Goal: Information Seeking & Learning: Learn about a topic

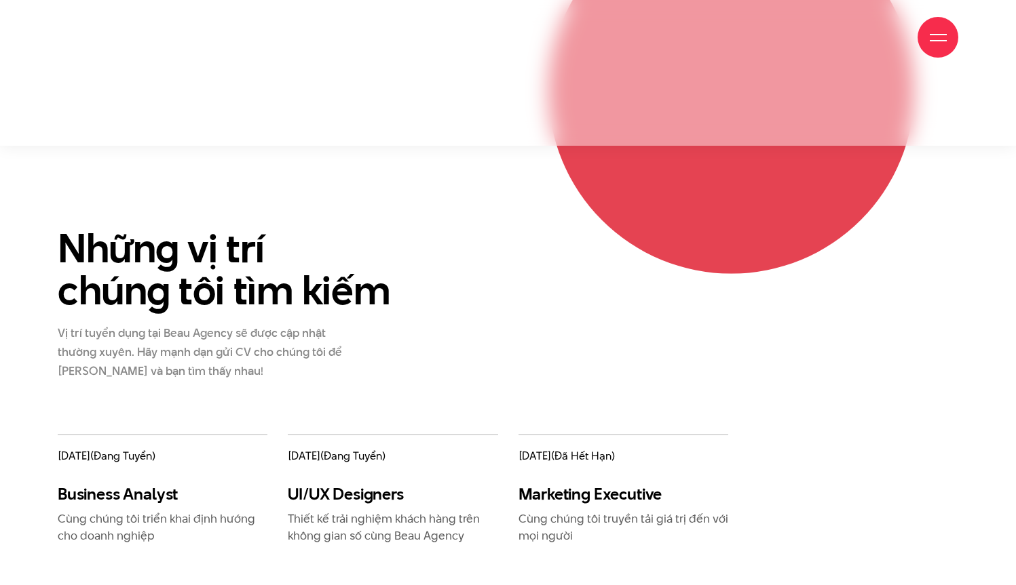
scroll to position [1443, 0]
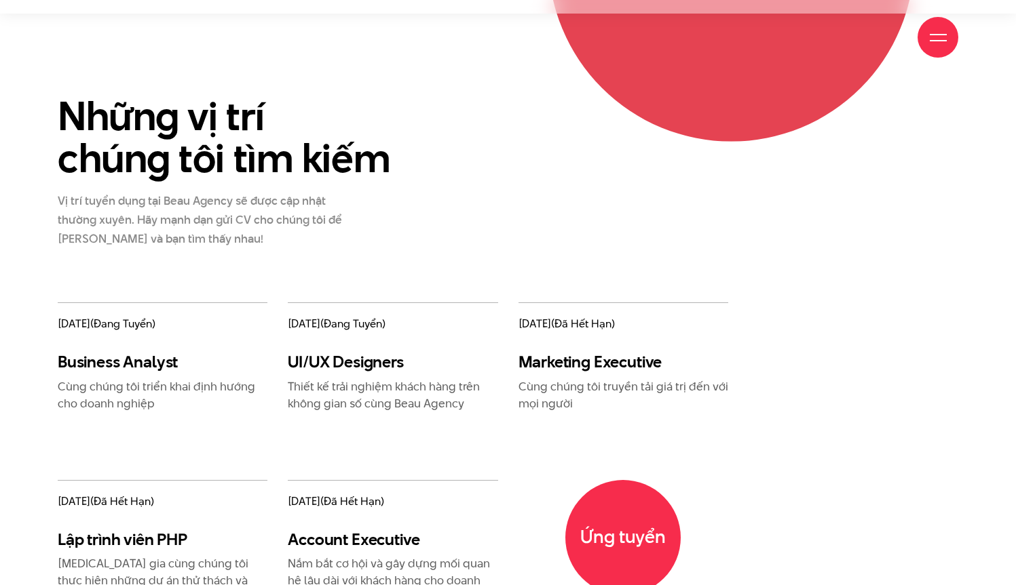
click at [345, 319] on span "(đang tuyển)" at bounding box center [352, 324] width 65 height 16
click at [382, 328] on span "(đang tuyển)" at bounding box center [352, 324] width 65 height 16
click at [381, 327] on span "(đang tuyển)" at bounding box center [352, 324] width 65 height 16
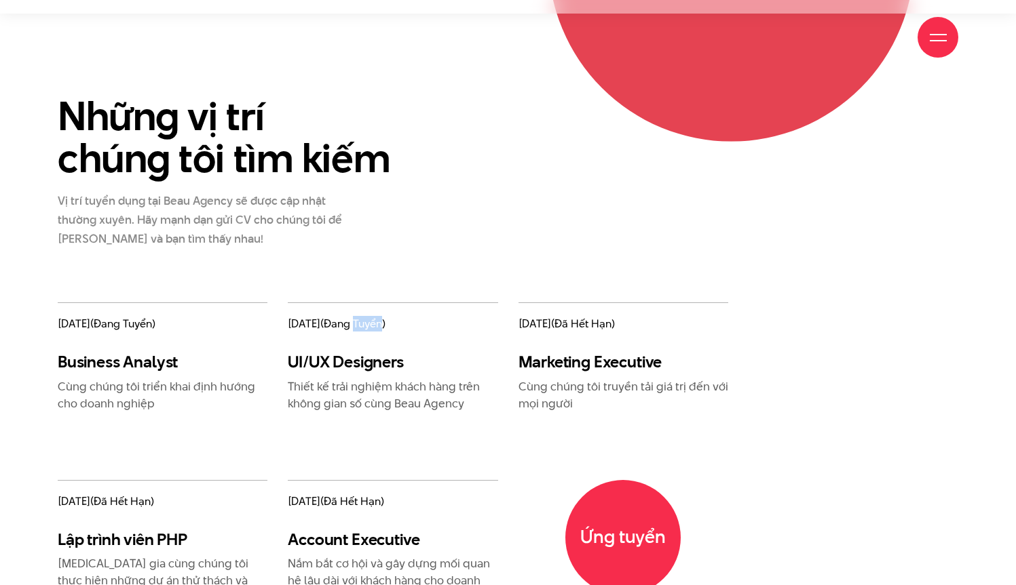
click at [381, 327] on span "(đang tuyển)" at bounding box center [352, 324] width 65 height 16
click at [385, 326] on span "(đang tuyển)" at bounding box center [352, 324] width 65 height 16
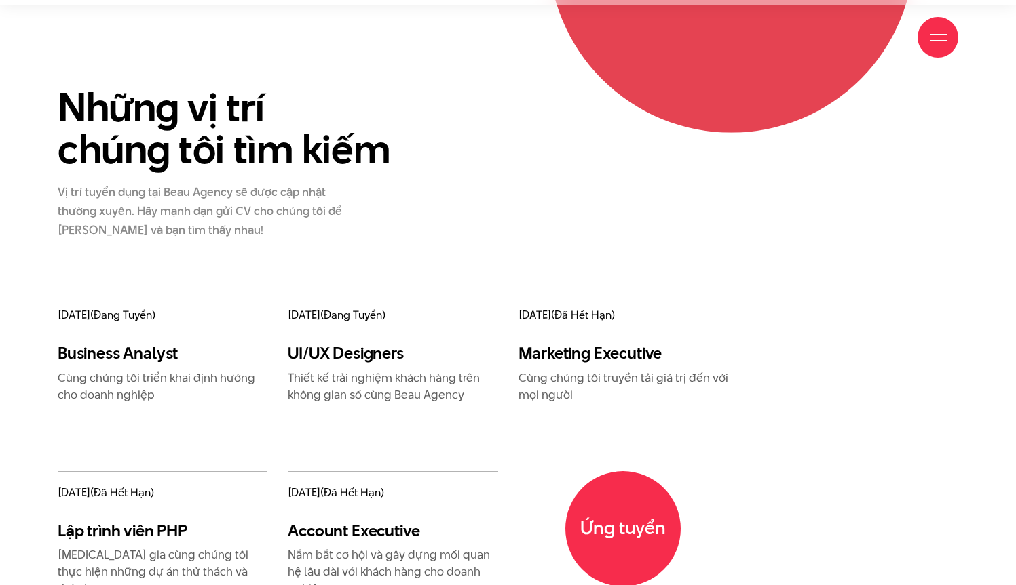
click at [345, 360] on h3 "UI/UX Designers" at bounding box center [393, 353] width 210 height 20
click at [375, 381] on p "Thiết kế trải nghiệm khách hàng trên không gian số cùng Beau Agency" at bounding box center [393, 387] width 210 height 34
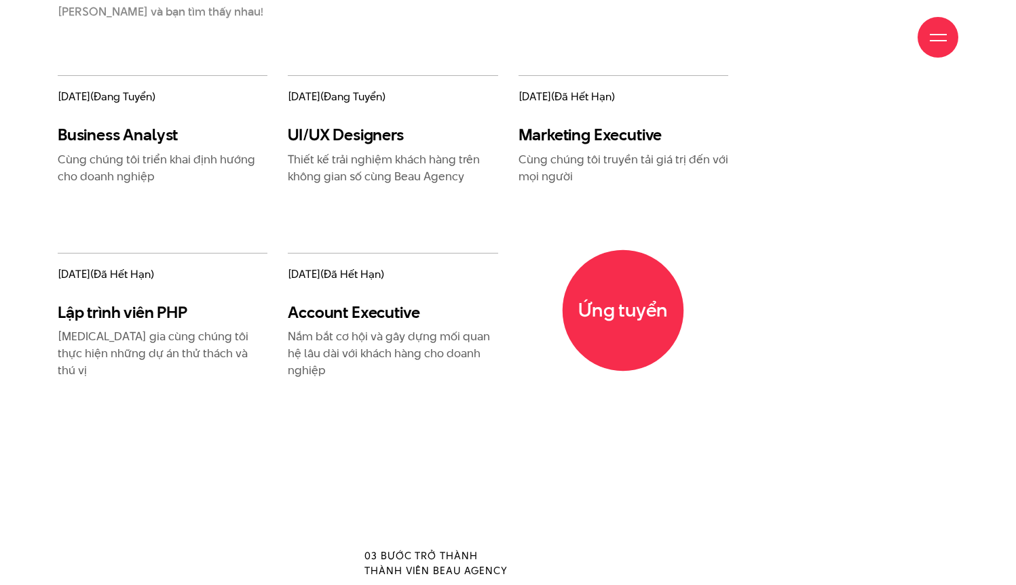
click at [621, 314] on span "Ứng tuyển" at bounding box center [622, 310] width 121 height 121
click at [599, 315] on span "Ứng tuyển" at bounding box center [622, 310] width 121 height 121
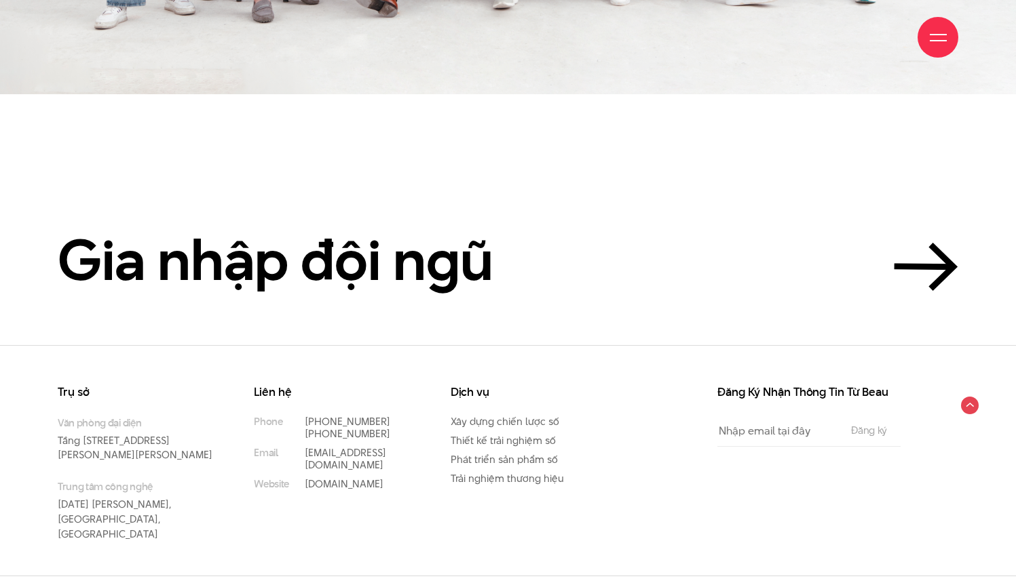
scroll to position [3173, 0]
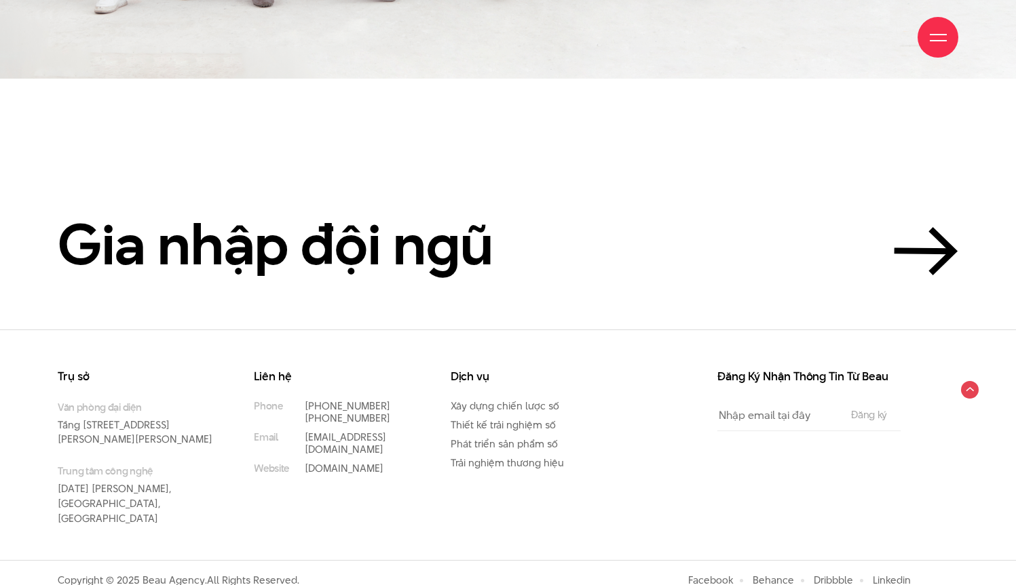
click at [631, 428] on div "Dịch vụ Xây dựng chiến lược số Thiết kế trải nghiệm số Phát triển sản phẩm số T…" at bounding box center [538, 465] width 196 height 189
click at [115, 437] on p "Văn phòng đại diện Tầng 5, 33 Giang Văn Minh, Kim Mã, Ba Đình, Hà Nội" at bounding box center [135, 423] width 155 height 47
click at [130, 427] on p "Văn phòng đại diện Tầng 5, 33 Giang Văn Minh, Kim Mã, Ba Đình, Hà Nội" at bounding box center [135, 423] width 155 height 47
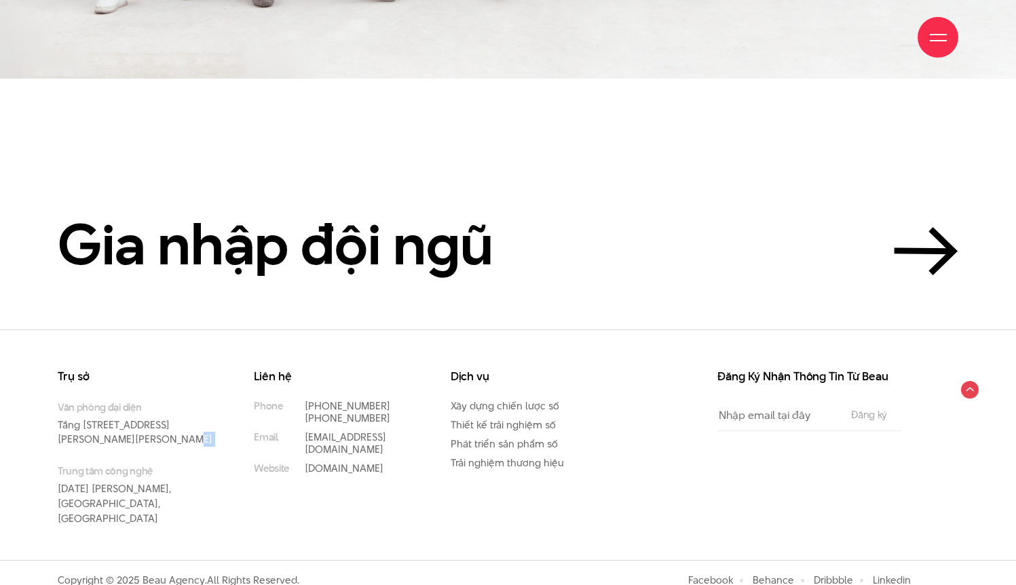
click at [130, 427] on p "Văn phòng đại diện Tầng 5, 33 Giang Văn Minh, Kim Mã, Ba Đình, Hà Nội" at bounding box center [135, 423] width 155 height 47
click at [125, 432] on p "Văn phòng đại diện Tầng 5, 33 Giang Văn Minh, Kim Mã, Ba Đình, Hà Nội" at bounding box center [135, 423] width 155 height 47
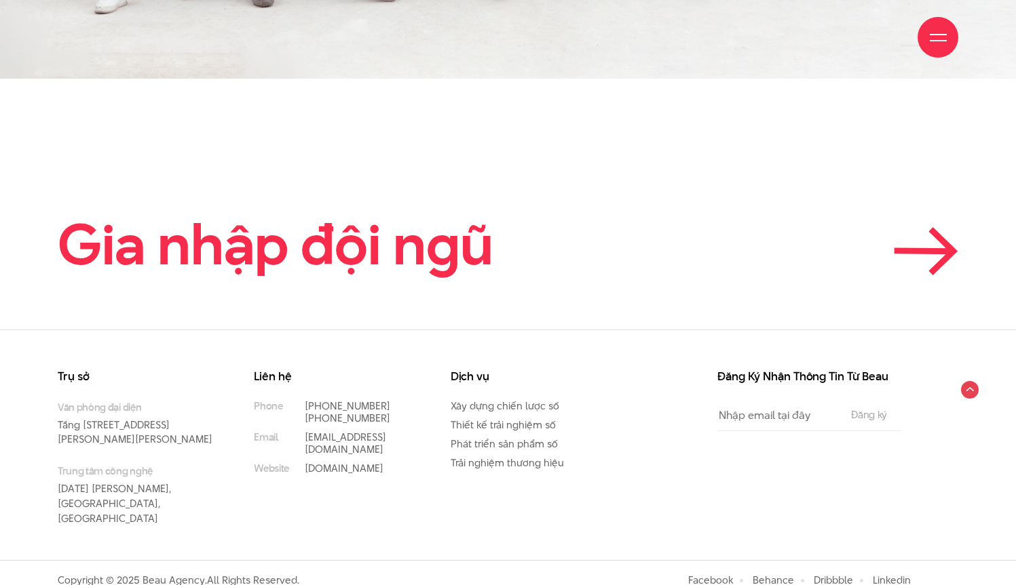
click at [750, 267] on link "Gia nhập đội ngũ" at bounding box center [508, 244] width 900 height 61
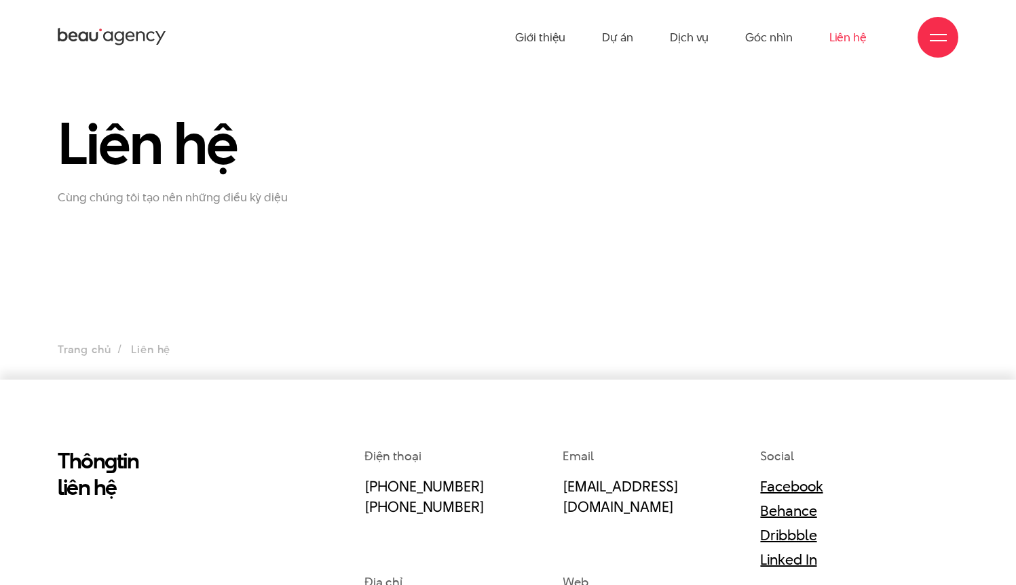
click at [171, 201] on p "Cùng chúng tôi tạo nên những điều kỳ diệu" at bounding box center [201, 198] width 286 height 14
click at [166, 204] on p "Cùng chúng tôi tạo nên những điều kỳ diệu" at bounding box center [201, 198] width 286 height 14
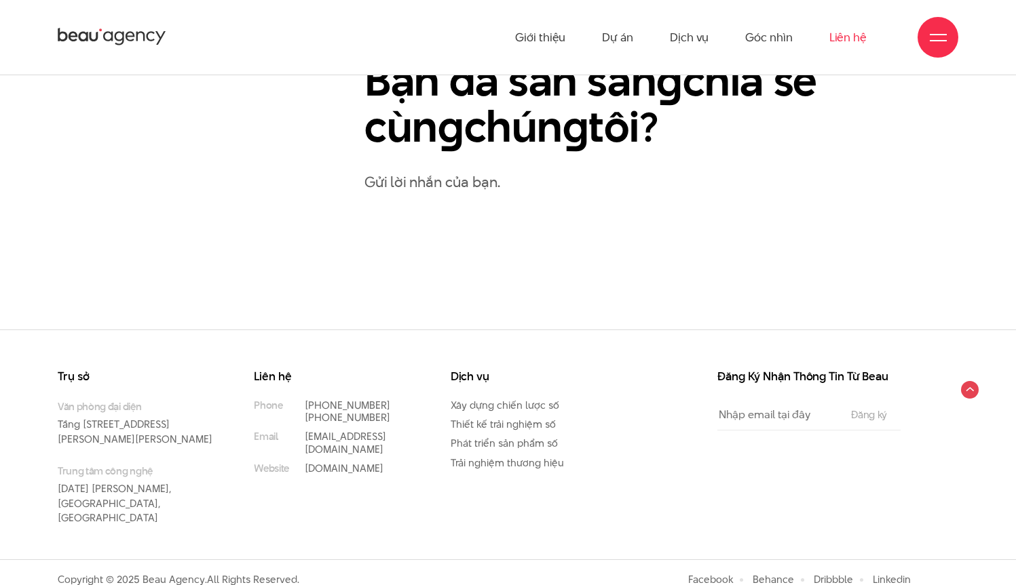
scroll to position [543, 0]
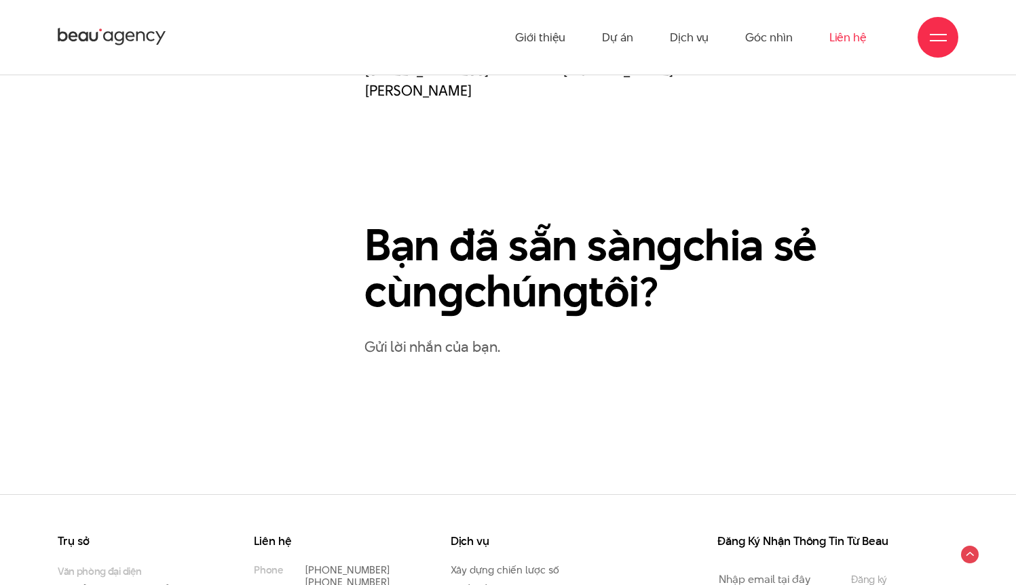
click at [536, 305] on h2 "Bạn đã sẵn sàn g chia sẻ cùn g chún g tôi?" at bounding box center [616, 269] width 504 height 92
click at [565, 283] on h2 "Bạn đã sẵn sàn g chia sẻ cùn g chún g tôi?" at bounding box center [616, 269] width 504 height 92
click at [569, 268] on h2 "Bạn đã sẵn sàn g chia sẻ cùn g chún g tôi?" at bounding box center [616, 269] width 504 height 92
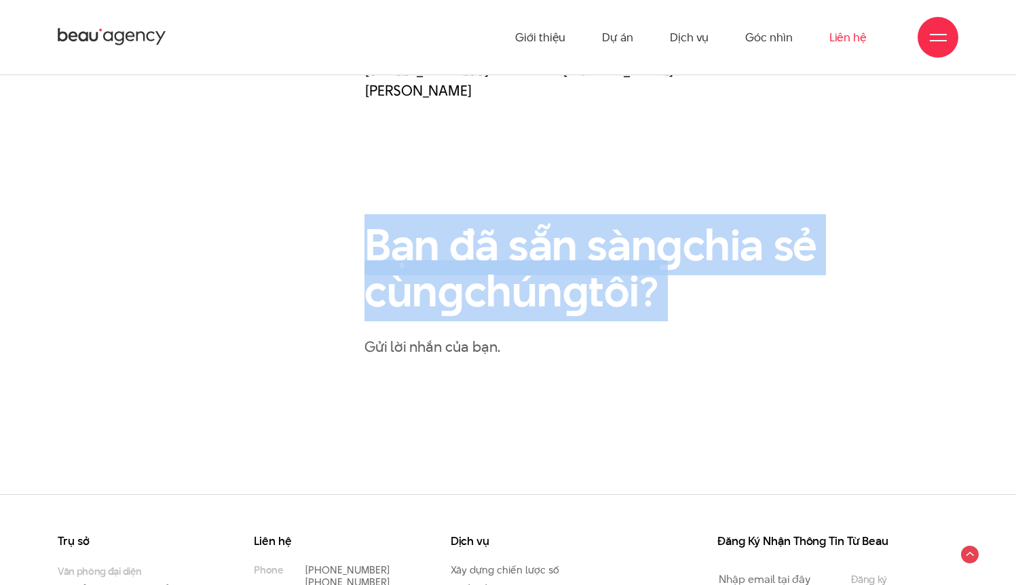
click at [569, 268] on h2 "Bạn đã sẵn sàn g chia sẻ cùn g chún g tôi?" at bounding box center [616, 269] width 504 height 92
click at [559, 302] on h2 "Bạn đã sẵn sàn g chia sẻ cùn g chún g tôi?" at bounding box center [616, 269] width 504 height 92
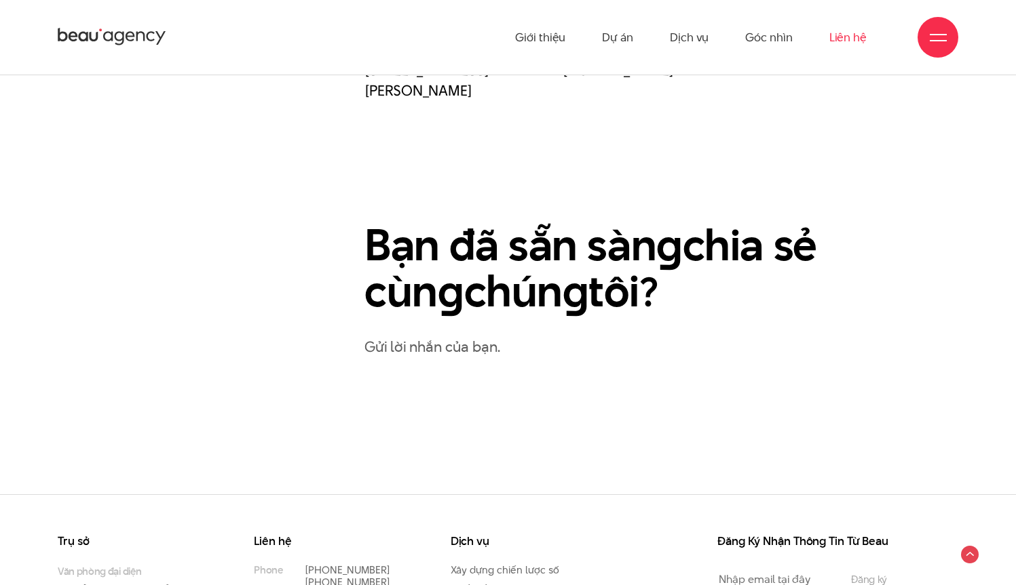
click at [469, 337] on p "Gửi lời nhắn của bạn." at bounding box center [661, 347] width 594 height 24
click at [482, 353] on p "Gửi lời nhắn của bạn." at bounding box center [661, 347] width 594 height 24
click at [595, 349] on p "Gửi lời nhắn của bạn." at bounding box center [661, 347] width 594 height 24
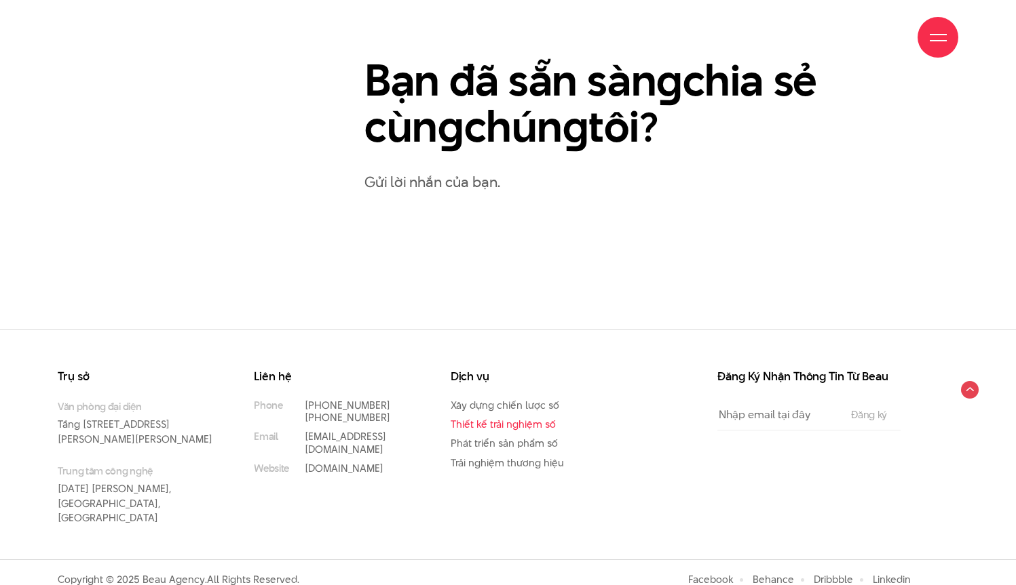
click at [494, 427] on link "Thiết kế trải nghiệm số" at bounding box center [502, 424] width 105 height 14
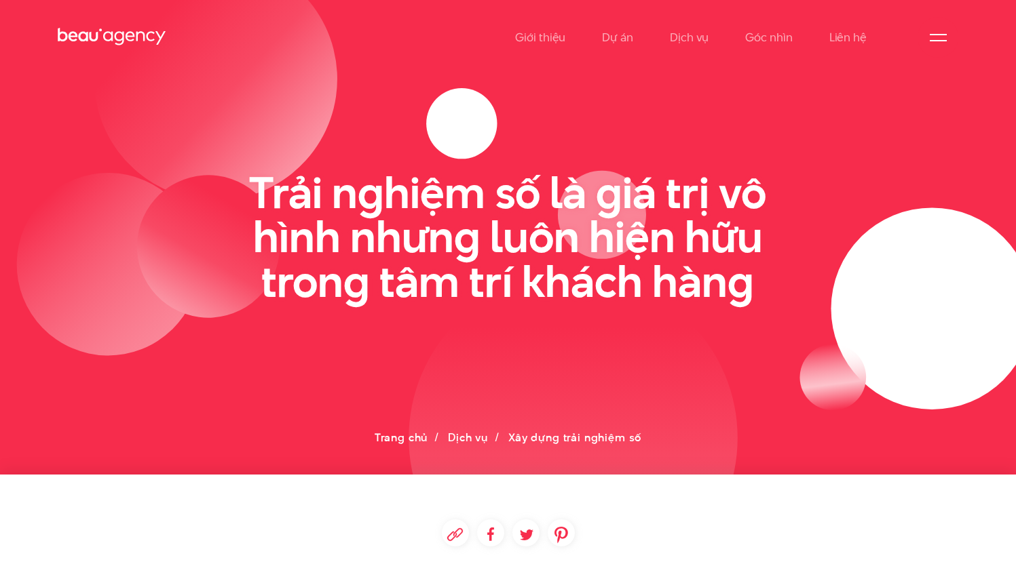
drag, startPoint x: 871, startPoint y: 313, endPoint x: 752, endPoint y: 353, distance: 125.1
click at [752, 353] on icon at bounding box center [508, 237] width 1016 height 475
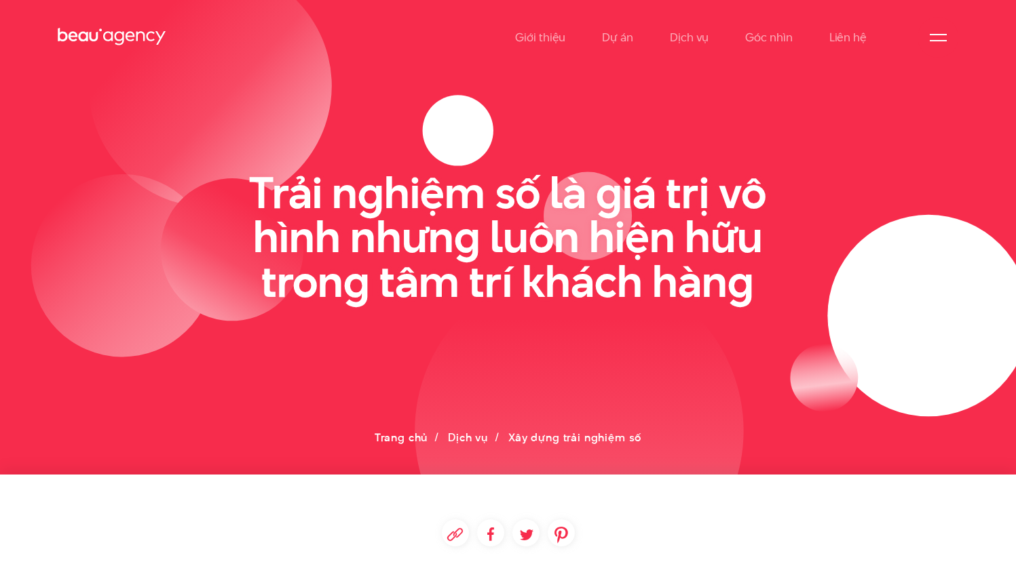
click at [751, 370] on icon at bounding box center [508, 237] width 1016 height 475
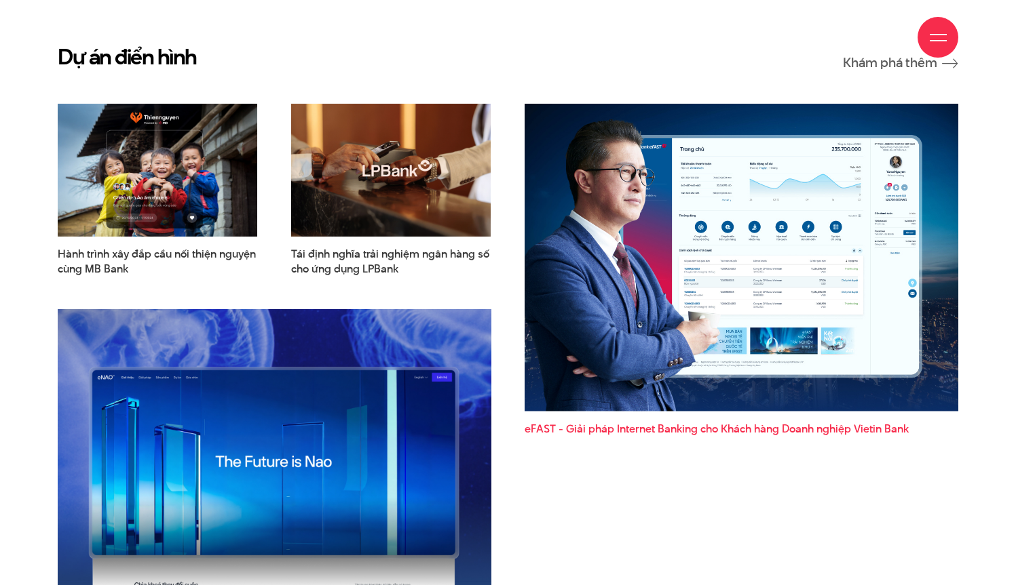
scroll to position [3234, 0]
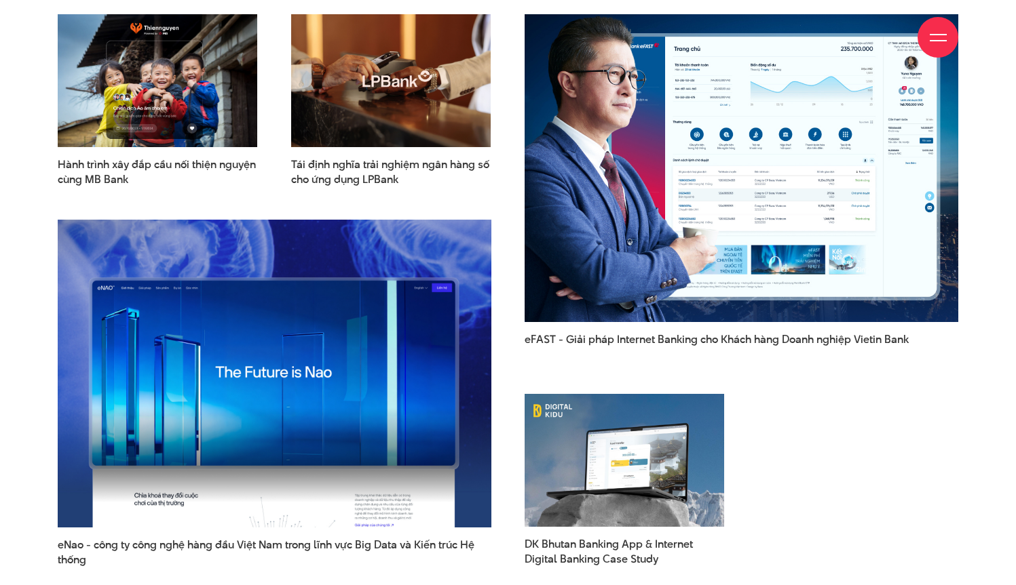
click at [767, 251] on img at bounding box center [741, 168] width 476 height 339
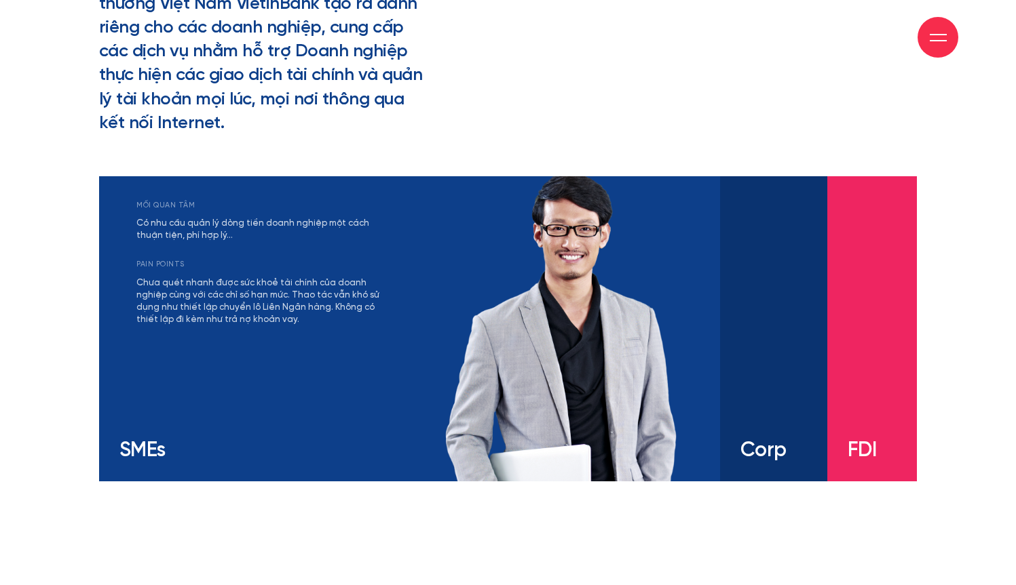
scroll to position [2271, 0]
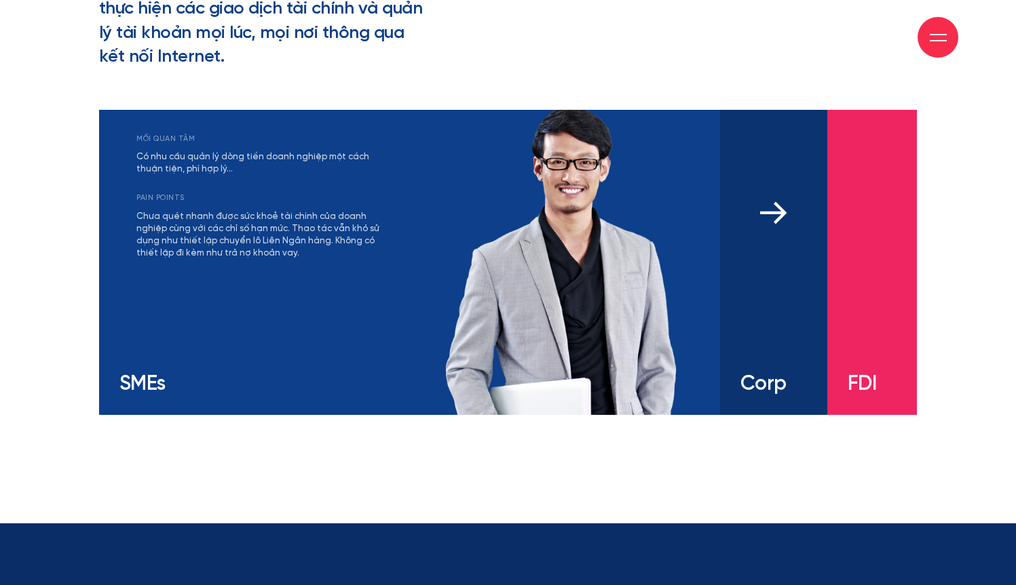
click at [803, 330] on div "mối quan tâm Có nhu cầu đa dạng và linh hoạt với các sản phẩm tài chính Khả năn…" at bounding box center [773, 262] width 107 height 305
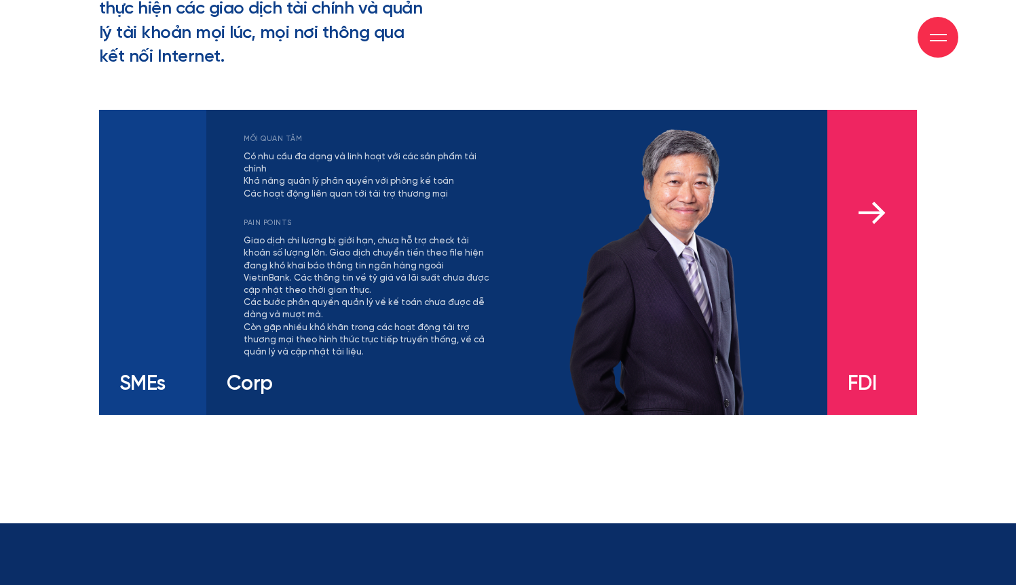
click at [874, 282] on div "mối quan tâm Có nhu cầu bảo lãnh từ ngân hàng bản địa uy tín, hỗ trợ các hoạt đ…" at bounding box center [872, 262] width 90 height 305
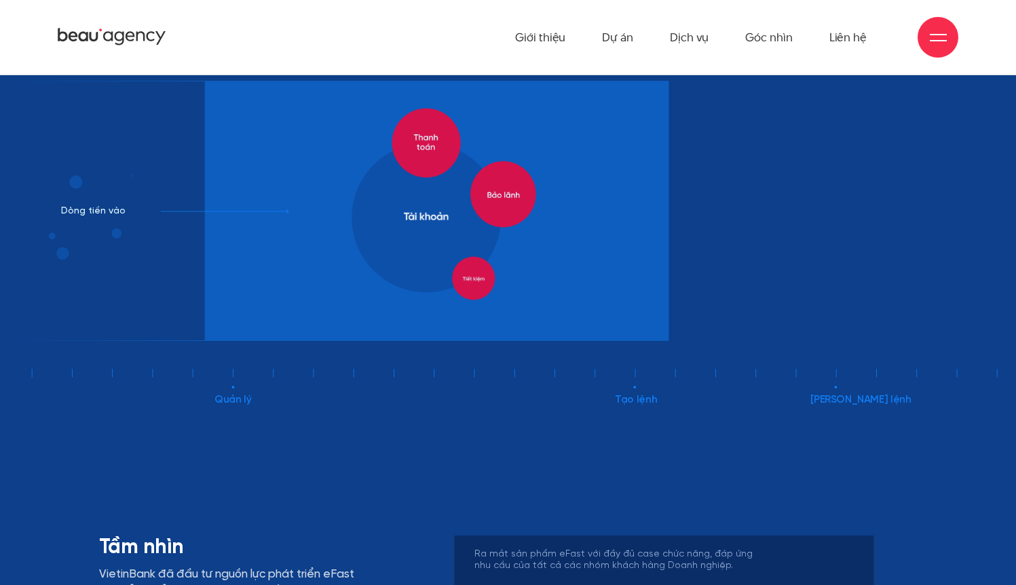
scroll to position [4558, 0]
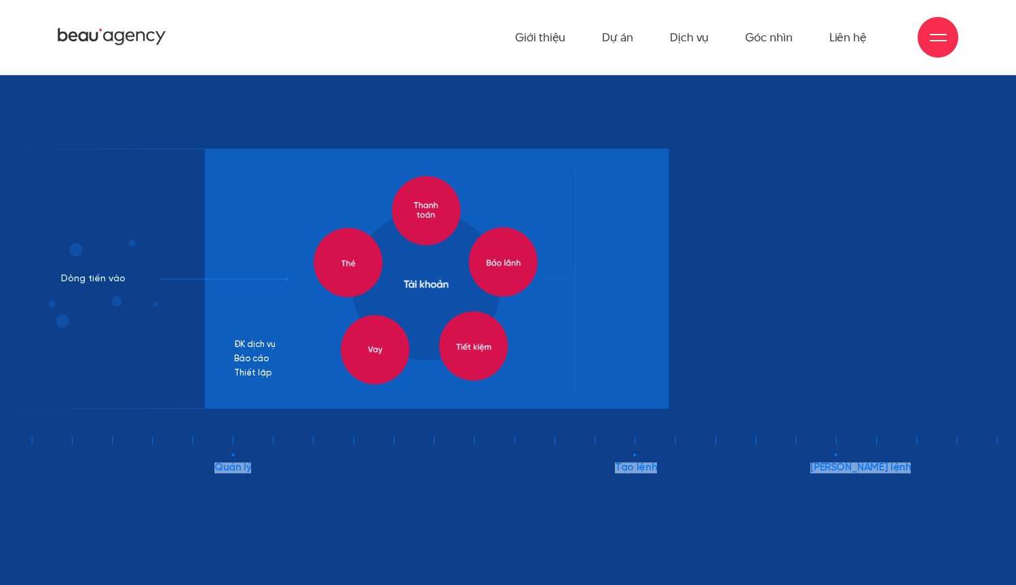
drag, startPoint x: 535, startPoint y: 275, endPoint x: 612, endPoint y: 296, distance: 80.1
click at [577, 290] on 1174 "Quản lý" at bounding box center [577, 308] width 1155 height 332
drag, startPoint x: 693, startPoint y: 310, endPoint x: 773, endPoint y: 328, distance: 82.1
click at [693, 310] on icon at bounding box center [508, 315] width 1016 height 333
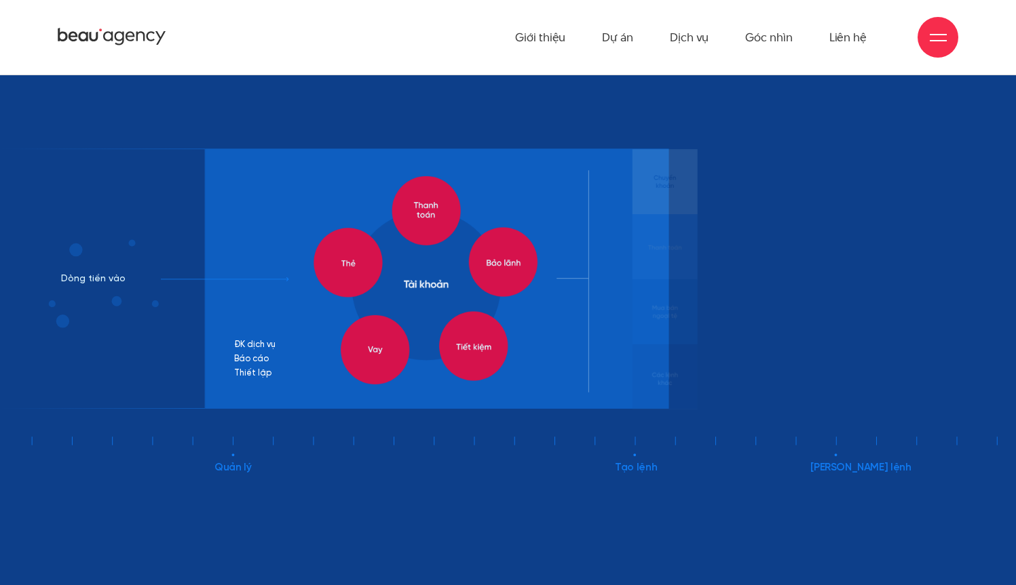
click at [833, 321] on icon at bounding box center [508, 315] width 1016 height 333
click at [583, 304] on rect at bounding box center [437, 279] width 463 height 261
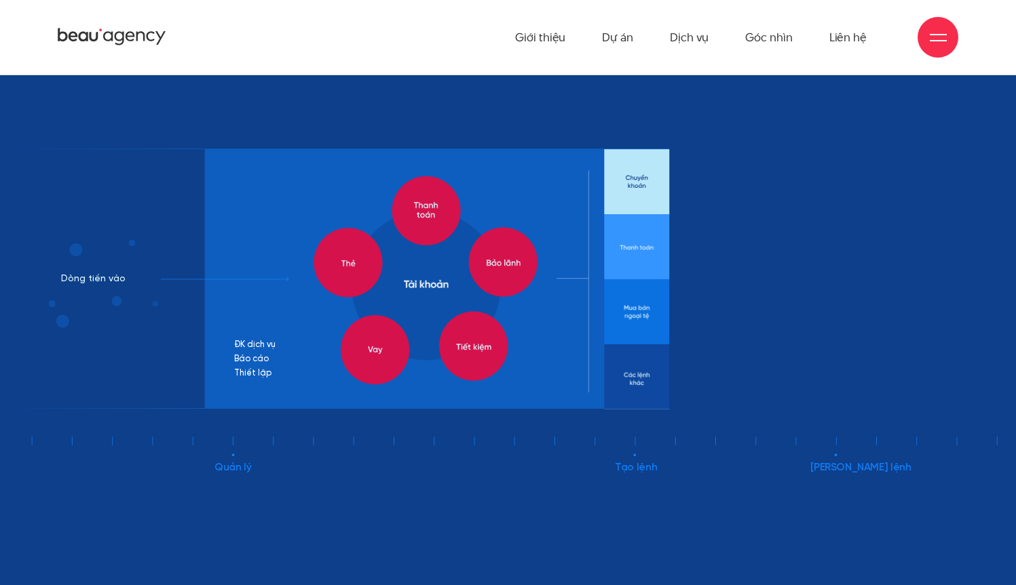
click at [820, 312] on rect at bounding box center [842, 279] width 347 height 261
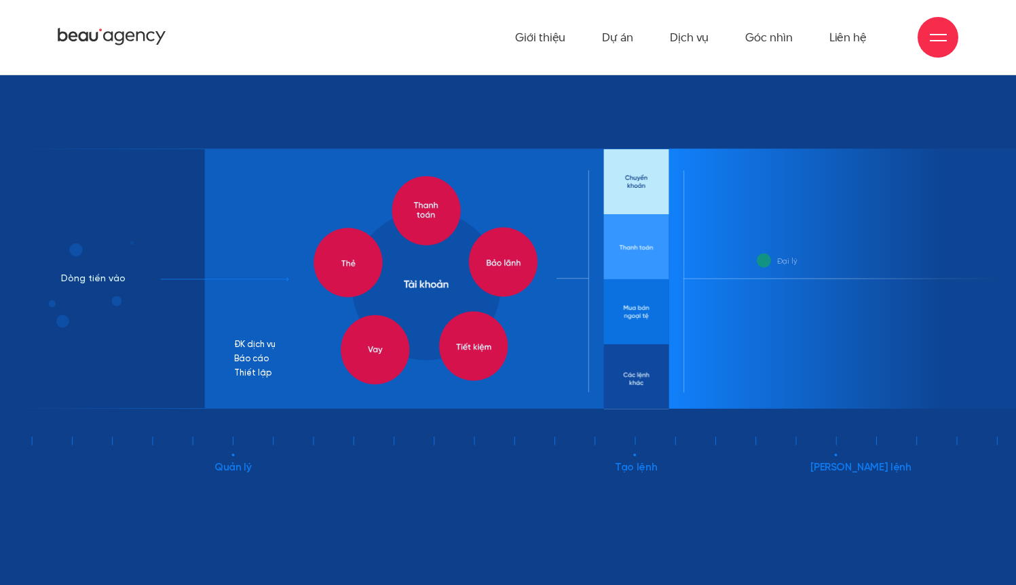
click at [820, 312] on rect at bounding box center [842, 279] width 347 height 261
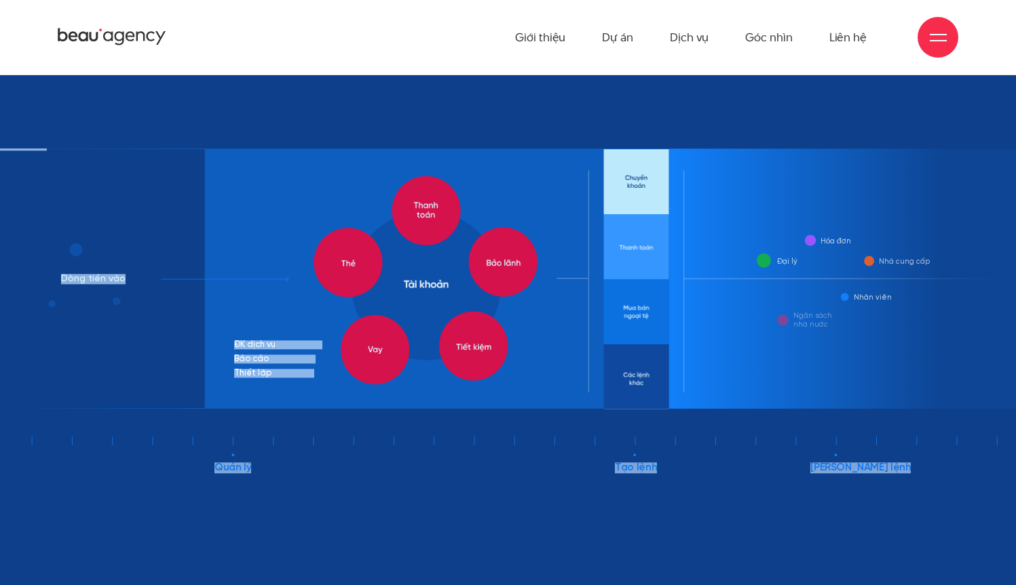
drag, startPoint x: 895, startPoint y: 311, endPoint x: 667, endPoint y: 379, distance: 237.8
click at [651, 346] on 1174 "Quản lý" at bounding box center [508, 308] width 1016 height 332
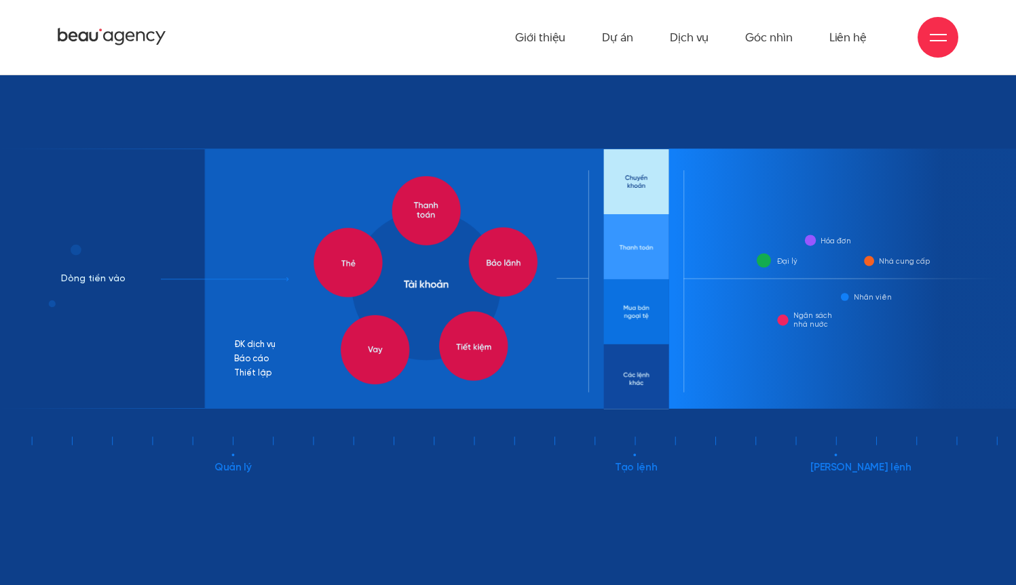
click at [834, 452] on icon at bounding box center [508, 315] width 1016 height 333
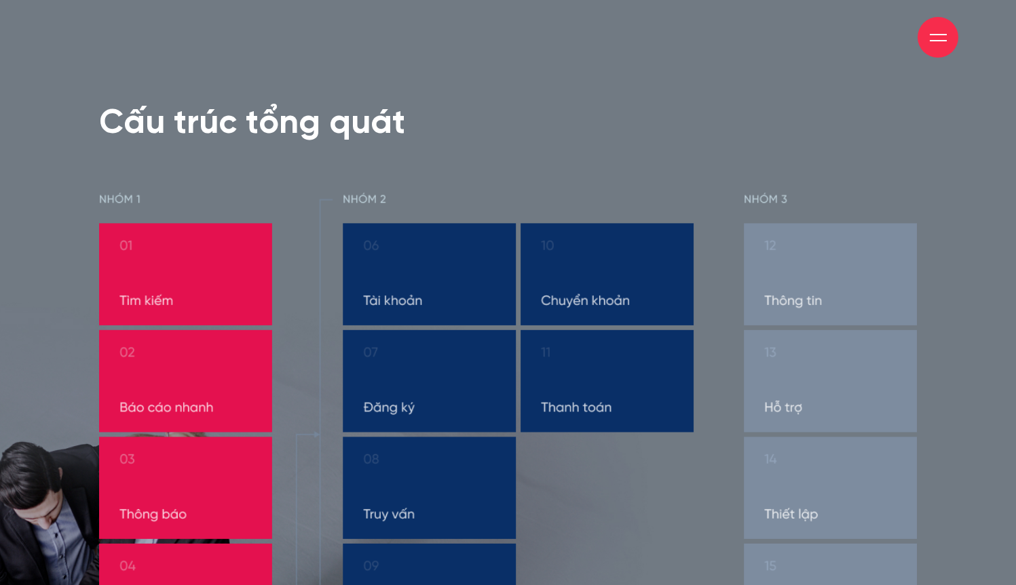
scroll to position [5745, 0]
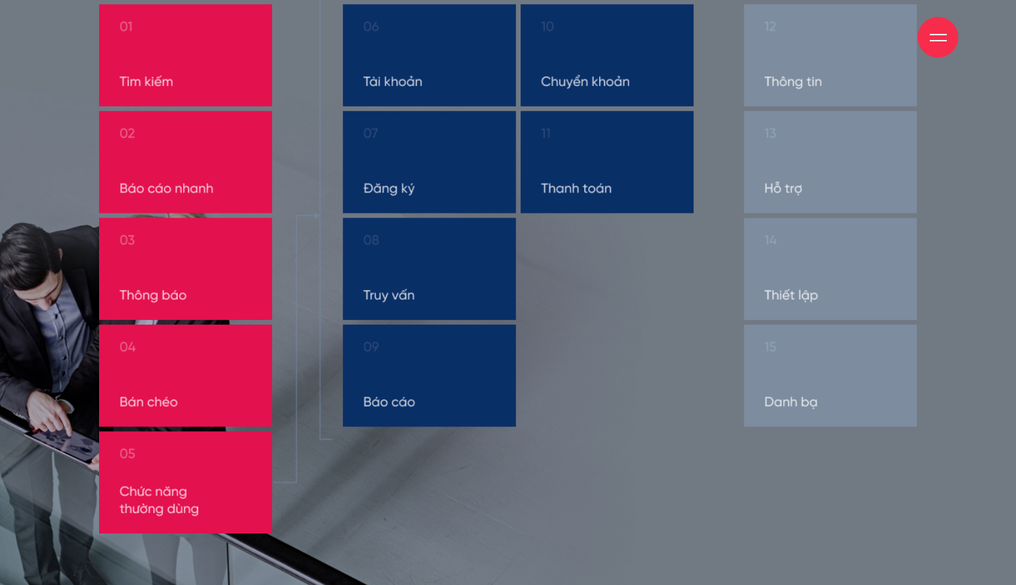
click at [438, 320] on img at bounding box center [508, 253] width 818 height 561
click at [415, 385] on img at bounding box center [508, 253] width 818 height 561
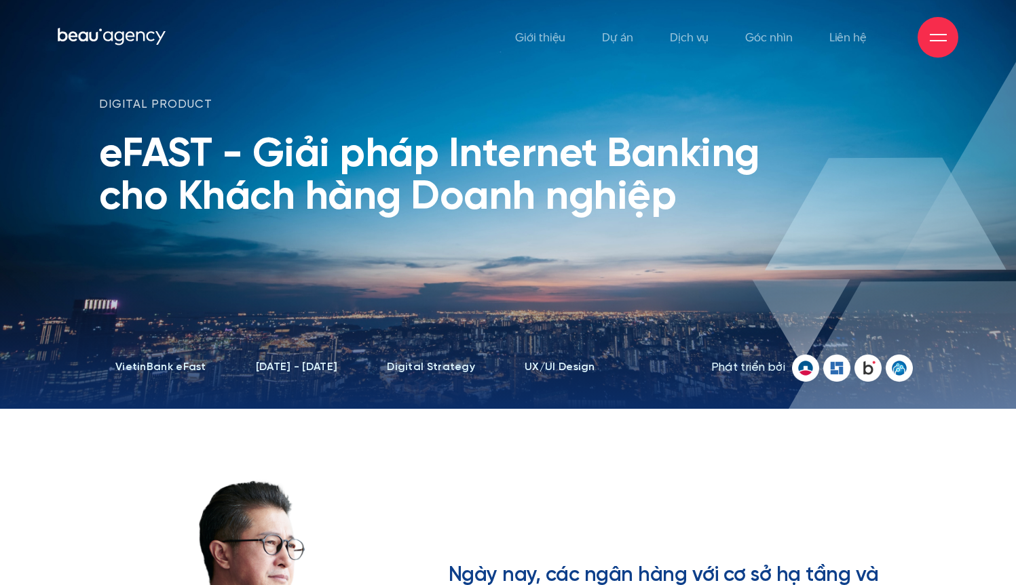
scroll to position [0, 0]
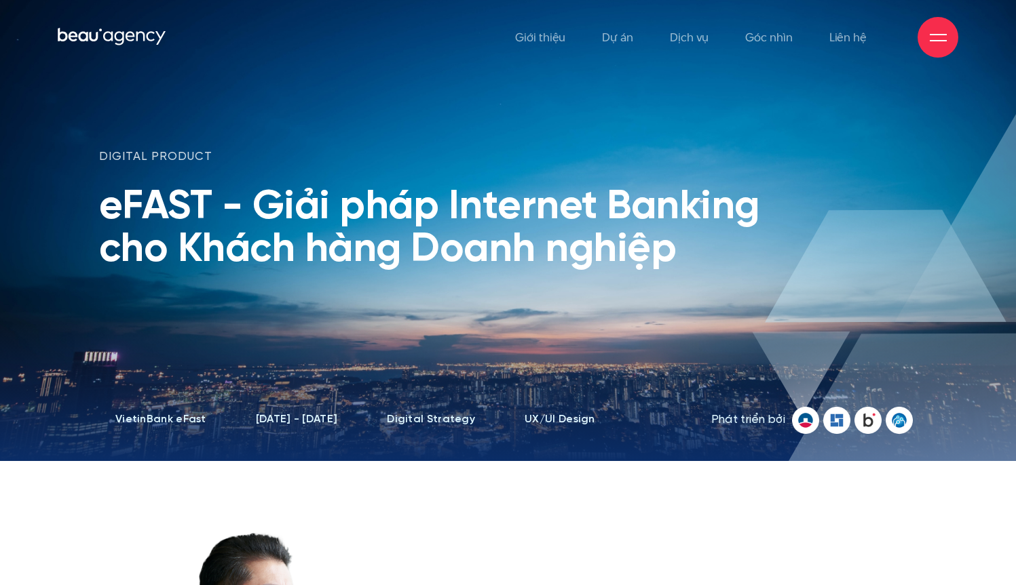
click at [625, 231] on h1 "eFAST - Giải pháp Internet Banking cho Khách hàng Doanh nghiệp" at bounding box center [438, 228] width 678 height 85
click at [624, 231] on h1 "eFAST - Giải pháp Internet Banking cho Khách hàng Doanh nghiệp" at bounding box center [438, 228] width 678 height 85
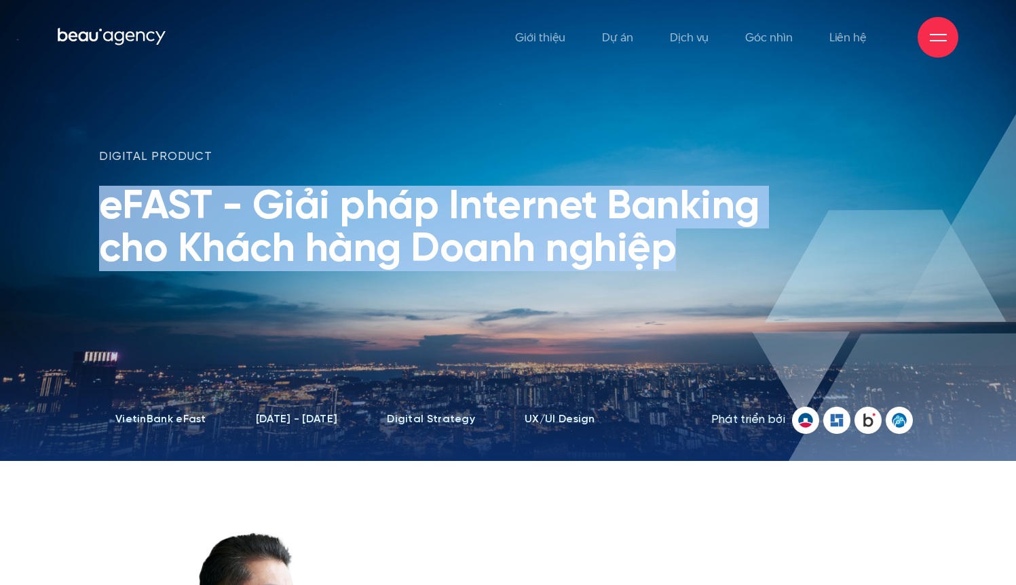
click at [624, 231] on h1 "eFAST - Giải pháp Internet Banking cho Khách hàng Doanh nghiệp" at bounding box center [438, 228] width 678 height 85
click at [735, 237] on h1 "eFAST - Giải pháp Internet Banking cho Khách hàng Doanh nghiệp" at bounding box center [438, 228] width 678 height 85
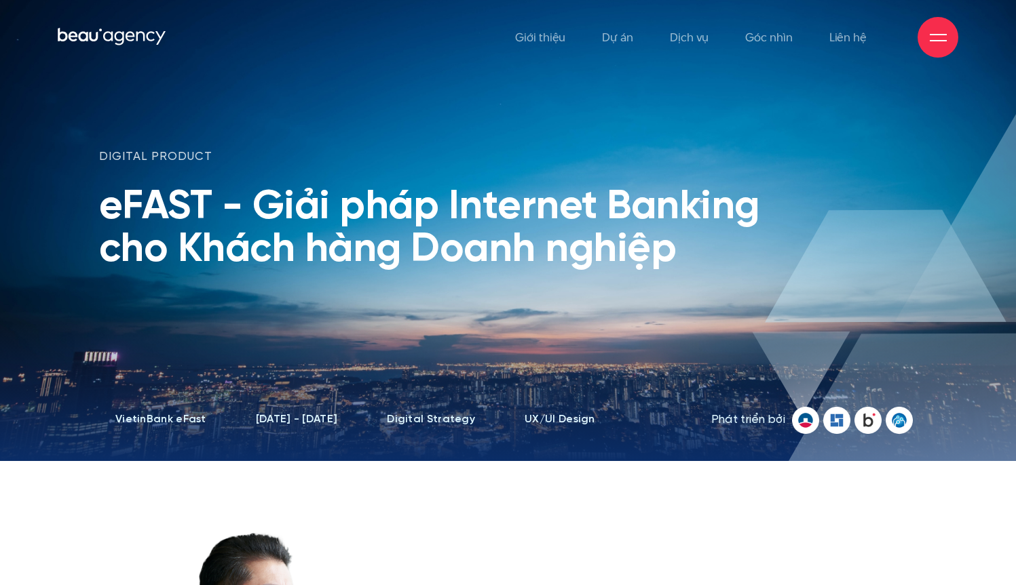
click at [735, 237] on h1 "eFAST - Giải pháp Internet Banking cho Khách hàng Doanh nghiệp" at bounding box center [438, 228] width 678 height 85
click at [732, 210] on h1 "eFAST - Giải pháp Internet Banking cho Khách hàng Doanh nghiệp" at bounding box center [438, 228] width 678 height 85
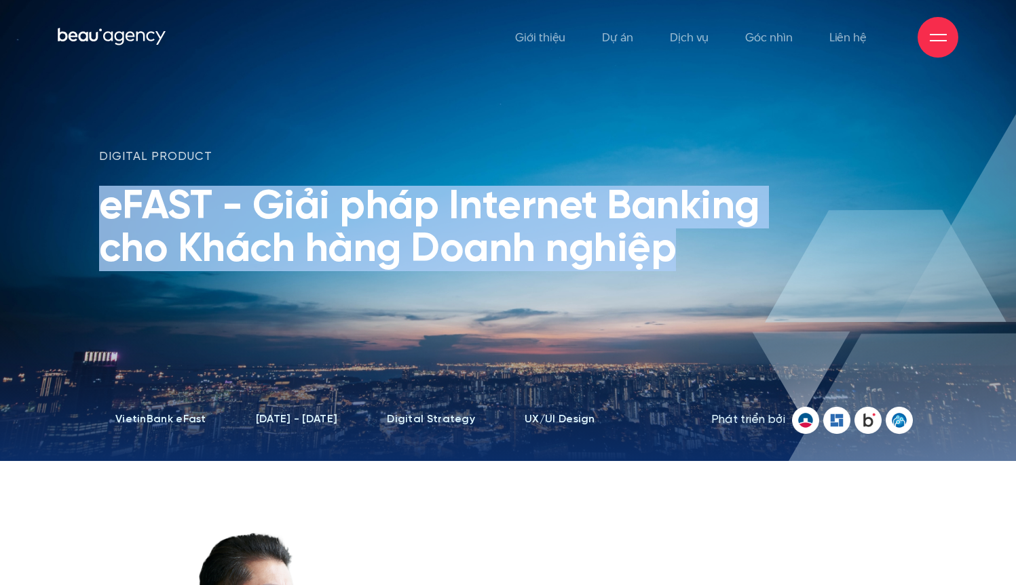
click at [732, 210] on h1 "eFAST - Giải pháp Internet Banking cho Khách hàng Doanh nghiệp" at bounding box center [438, 228] width 678 height 85
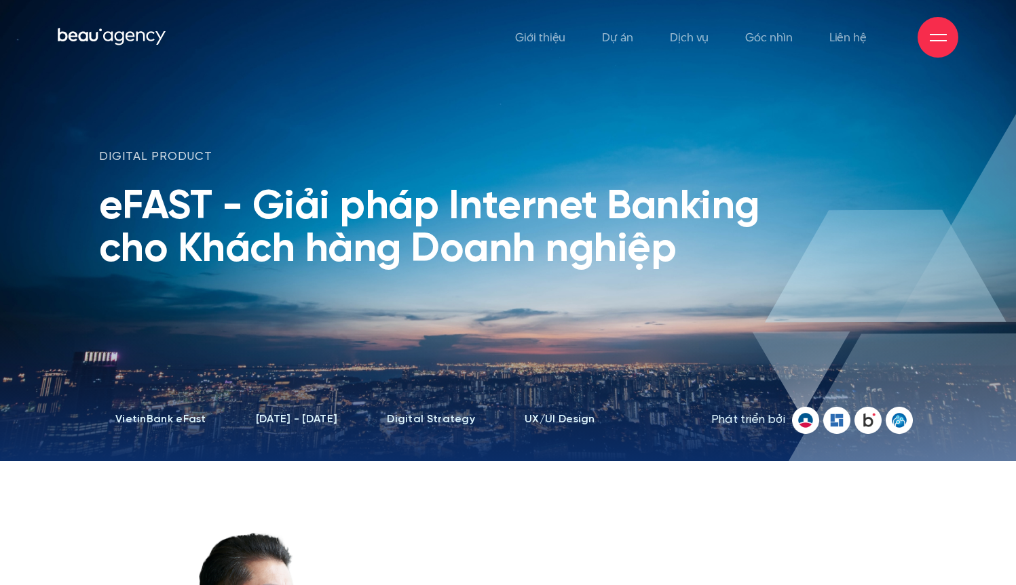
click at [743, 238] on h1 "eFAST - Giải pháp Internet Banking cho Khách hàng Doanh nghiệp" at bounding box center [438, 228] width 678 height 85
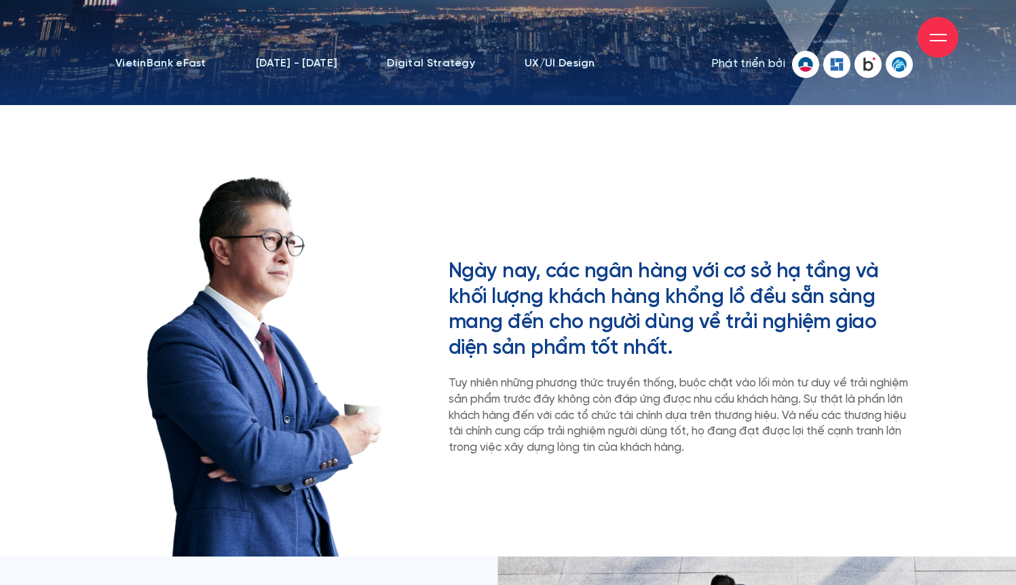
scroll to position [426, 0]
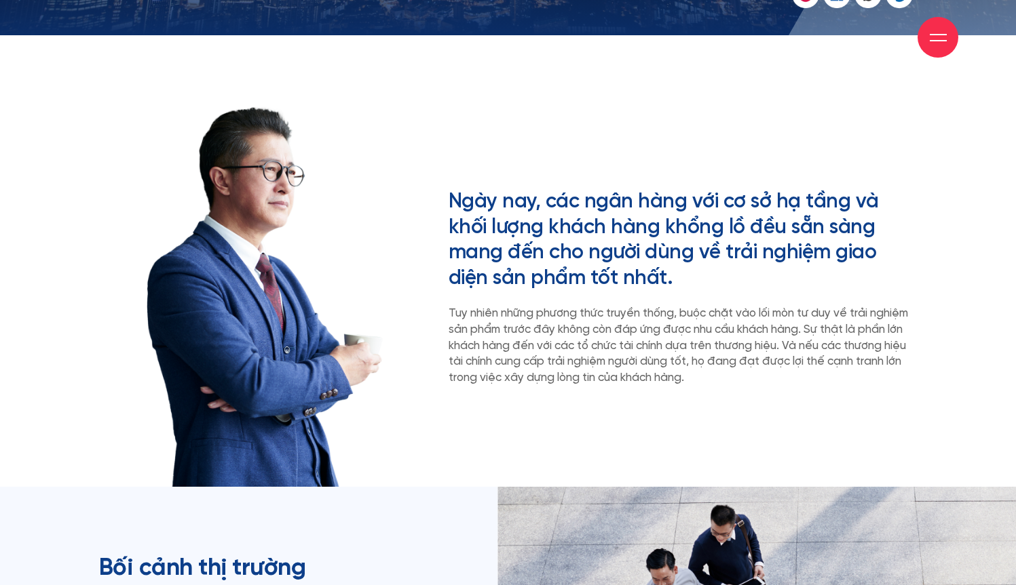
click at [724, 231] on h2 "Ngày nay, các ngân hàng với cơ sở hạ tầng và khối lượng khách hàng khổng lồ đều…" at bounding box center [682, 241] width 468 height 102
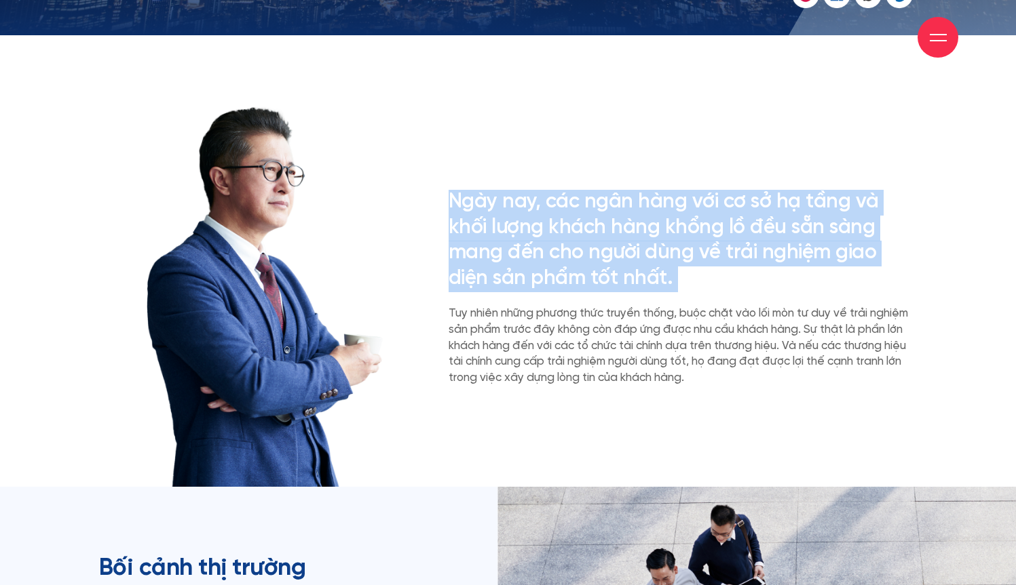
click at [724, 231] on h2 "Ngày nay, các ngân hàng với cơ sở hạ tầng và khối lượng khách hàng khổng lồ đều…" at bounding box center [682, 241] width 468 height 102
click at [736, 219] on h2 "Ngày nay, các ngân hàng với cơ sở hạ tầng và khối lượng khách hàng khổng lồ đều…" at bounding box center [682, 241] width 468 height 102
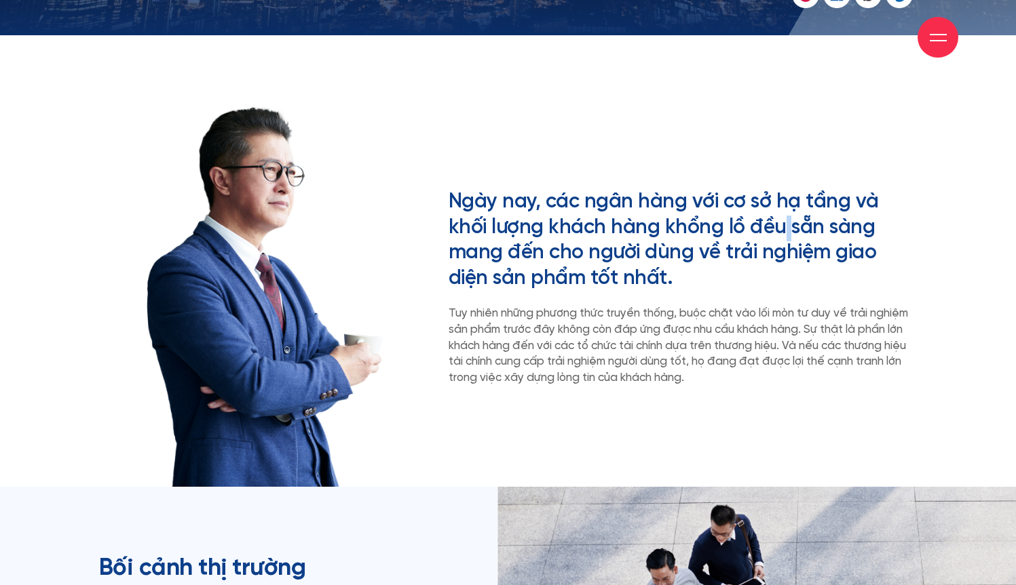
click at [736, 219] on h2 "Ngày nay, các ngân hàng với cơ sở hạ tầng và khối lượng khách hàng khổng lồ đều…" at bounding box center [682, 241] width 468 height 102
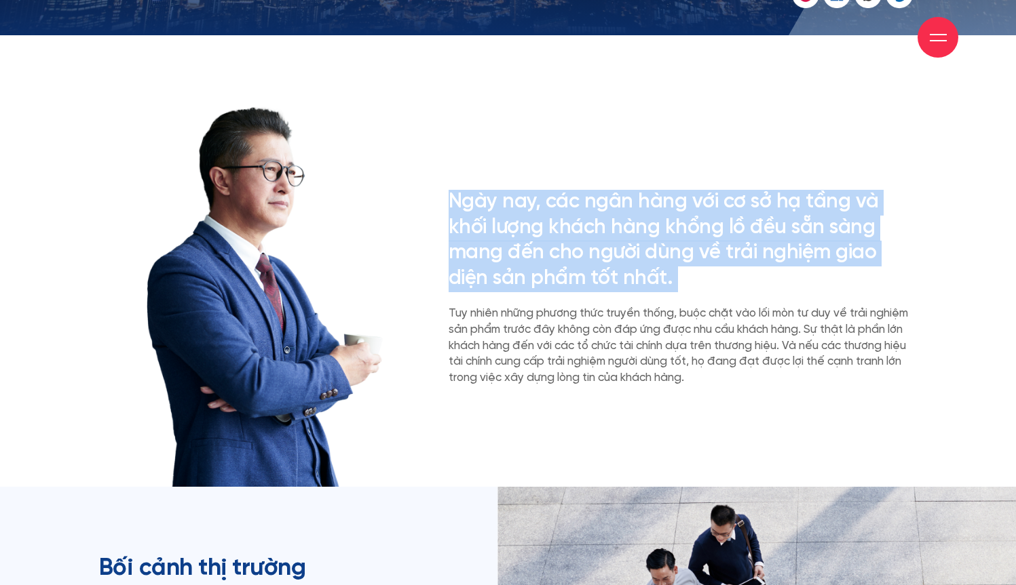
click at [736, 219] on h2 "Ngày nay, các ngân hàng với cơ sở hạ tầng và khối lượng khách hàng khổng lồ đều…" at bounding box center [682, 241] width 468 height 102
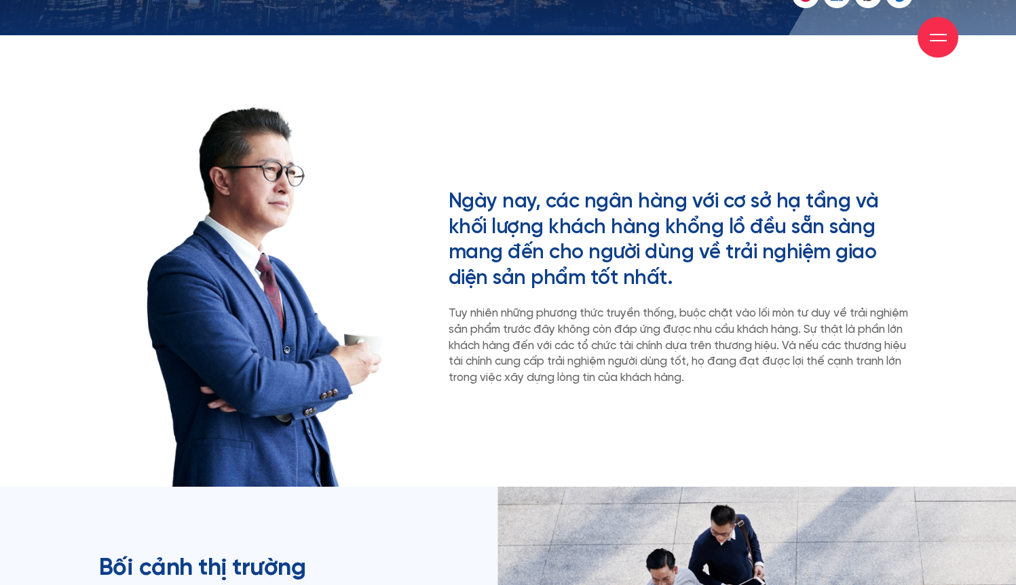
click at [736, 234] on h2 "Ngày nay, các ngân hàng với cơ sở hạ tầng và khối lượng khách hàng khổng lồ đều…" at bounding box center [682, 241] width 468 height 102
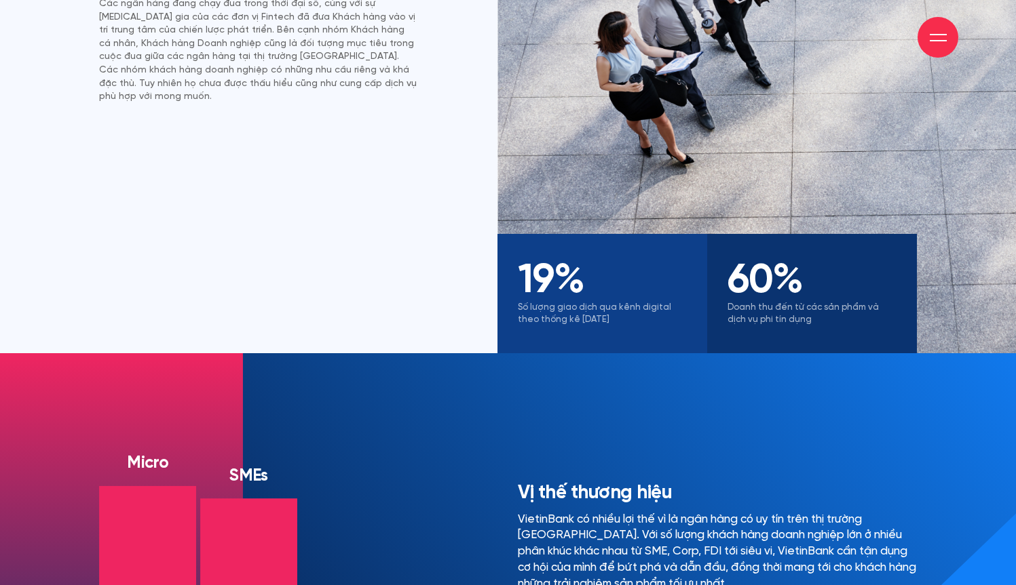
scroll to position [1090, 0]
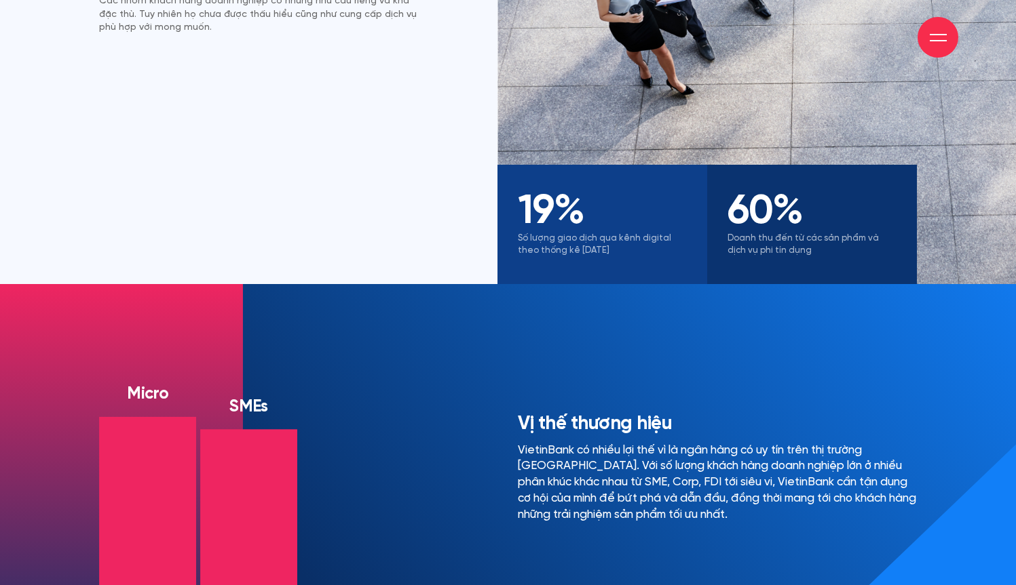
click at [657, 237] on p "Số lượng giao dịch qua kênh digital theo thống kê năm 2019" at bounding box center [602, 245] width 169 height 24
click at [712, 253] on div "60 % Doanh thu đến từ các sản phẩm và dịch vụ phi tín dụng" at bounding box center [812, 224] width 210 height 119
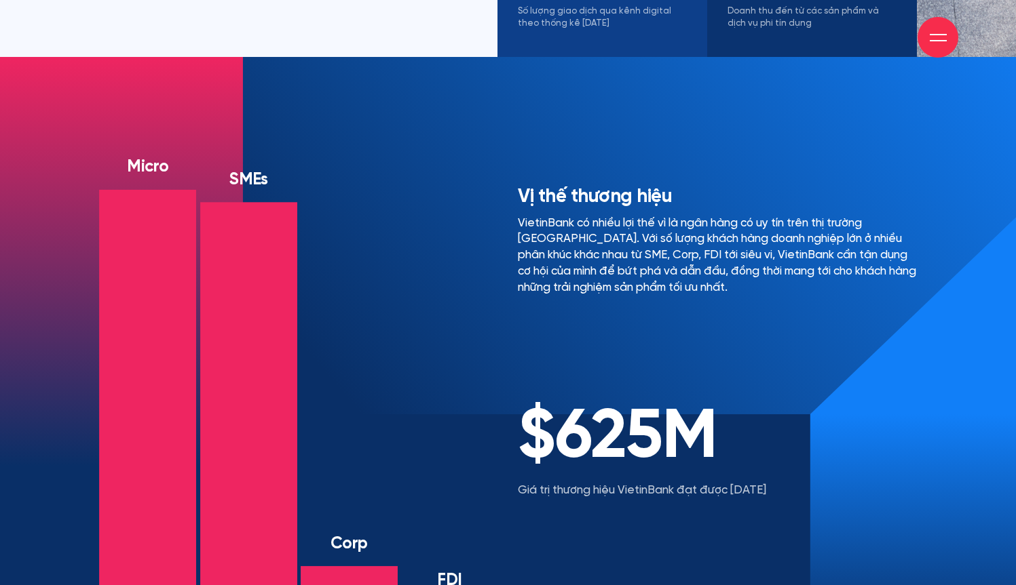
click at [710, 261] on p "VietinBank có nhiều lợi thế vì là ngân hàng có uy tín trên thị trường Việt Nam.…" at bounding box center [717, 256] width 399 height 81
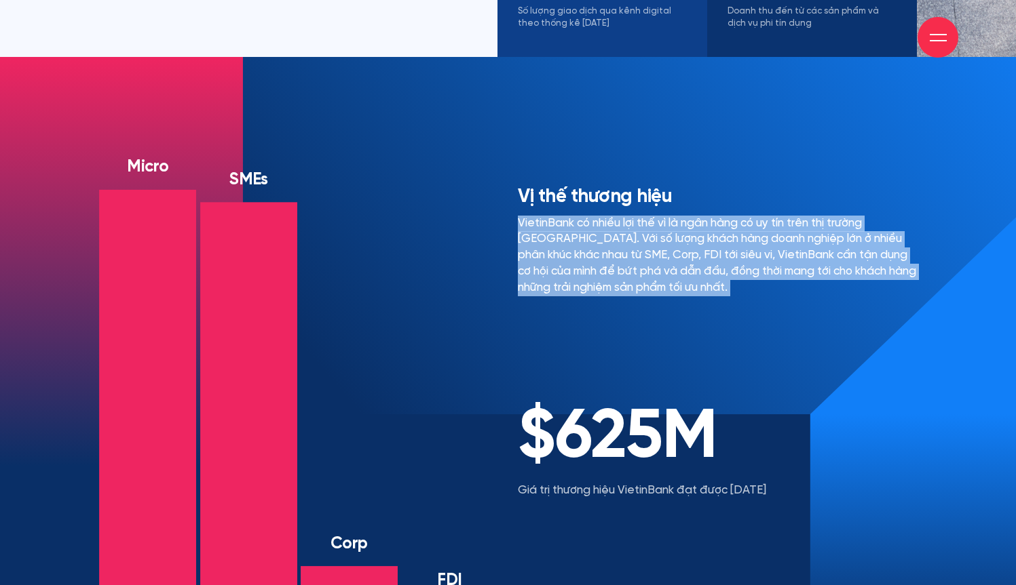
click at [710, 261] on p "VietinBank có nhiều lợi thế vì là ngân hàng có uy tín trên thị trường Việt Nam.…" at bounding box center [717, 256] width 399 height 81
click at [721, 254] on p "VietinBank có nhiều lợi thế vì là ngân hàng có uy tín trên thị trường Việt Nam.…" at bounding box center [717, 256] width 399 height 81
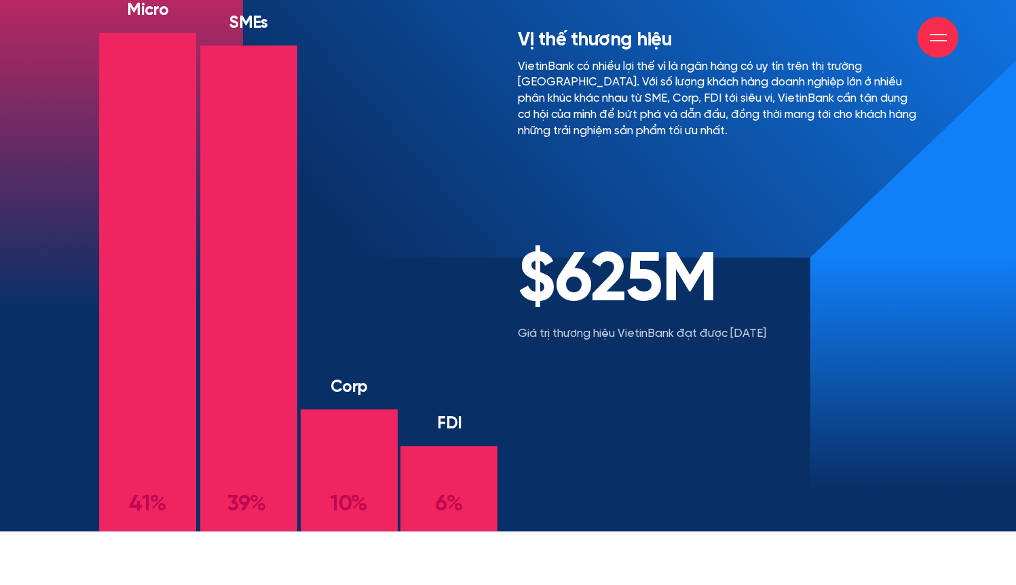
scroll to position [1543, 0]
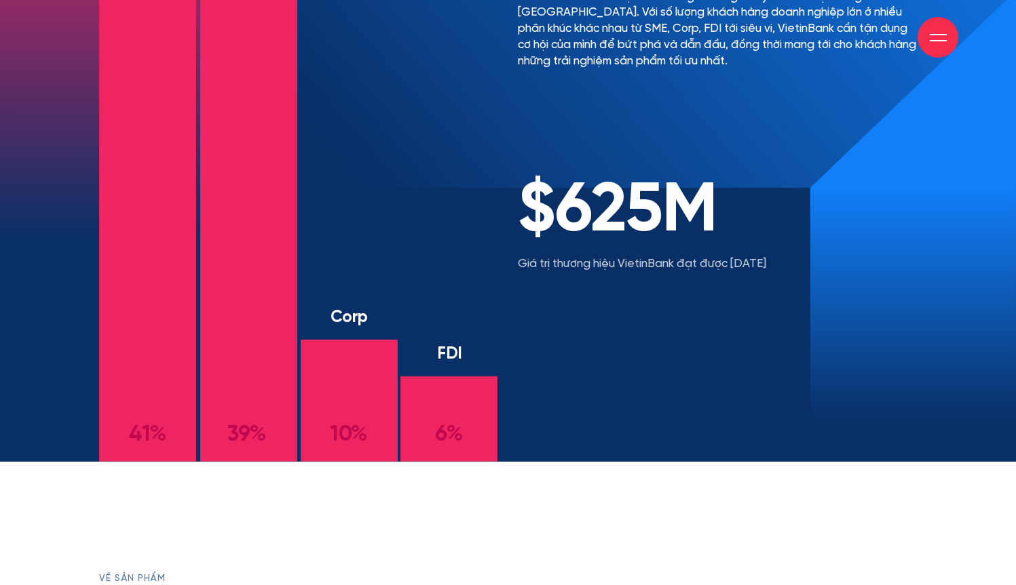
click at [706, 204] on h2 "$625M" at bounding box center [717, 212] width 399 height 68
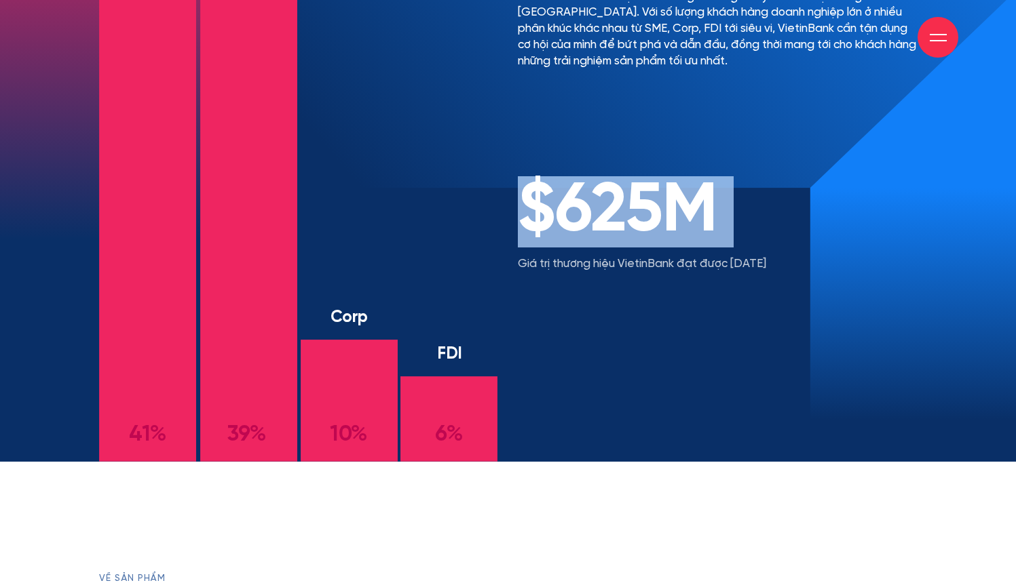
click at [706, 204] on h2 "$625M" at bounding box center [717, 212] width 399 height 68
click at [723, 208] on h2 "$625M" at bounding box center [717, 212] width 399 height 68
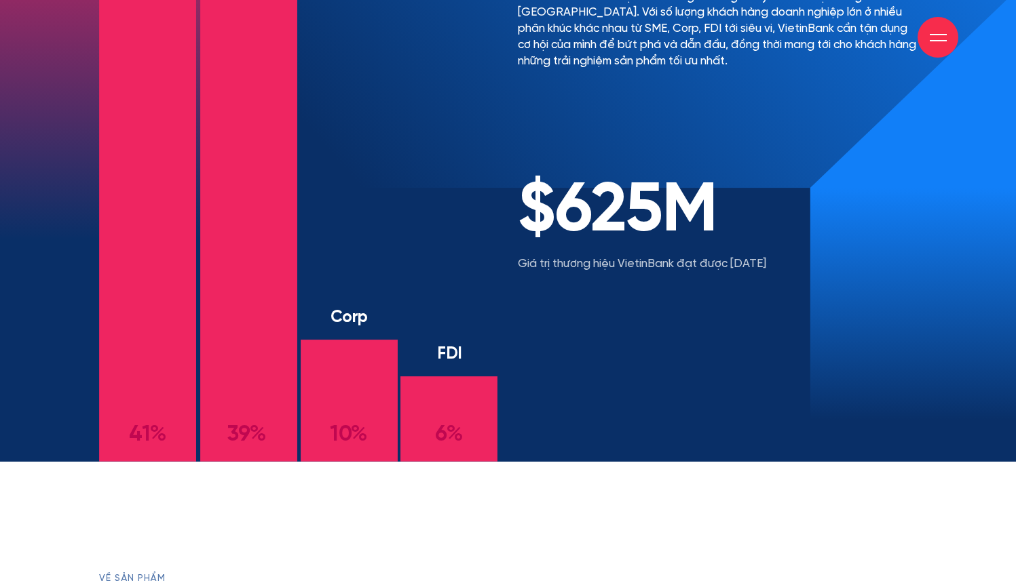
click at [729, 254] on div "$625M Giá trị thương hiệu VietinBank đạt được năm 2019" at bounding box center [717, 225] width 399 height 94
click at [731, 261] on p "Giá trị thương hiệu VietinBank đạt được năm 2019" at bounding box center [717, 264] width 399 height 16
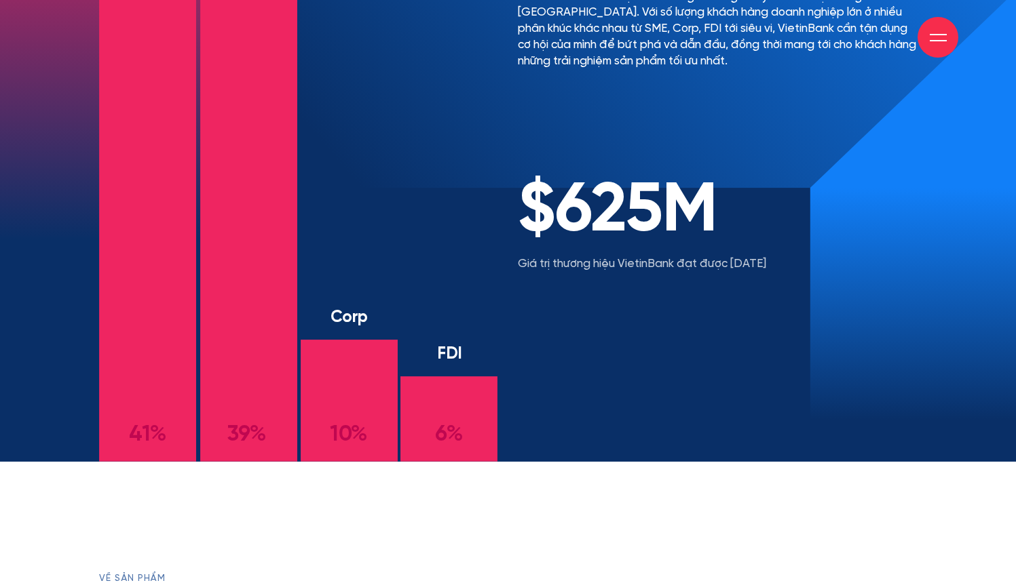
click at [780, 242] on h2 "$625M" at bounding box center [717, 212] width 399 height 68
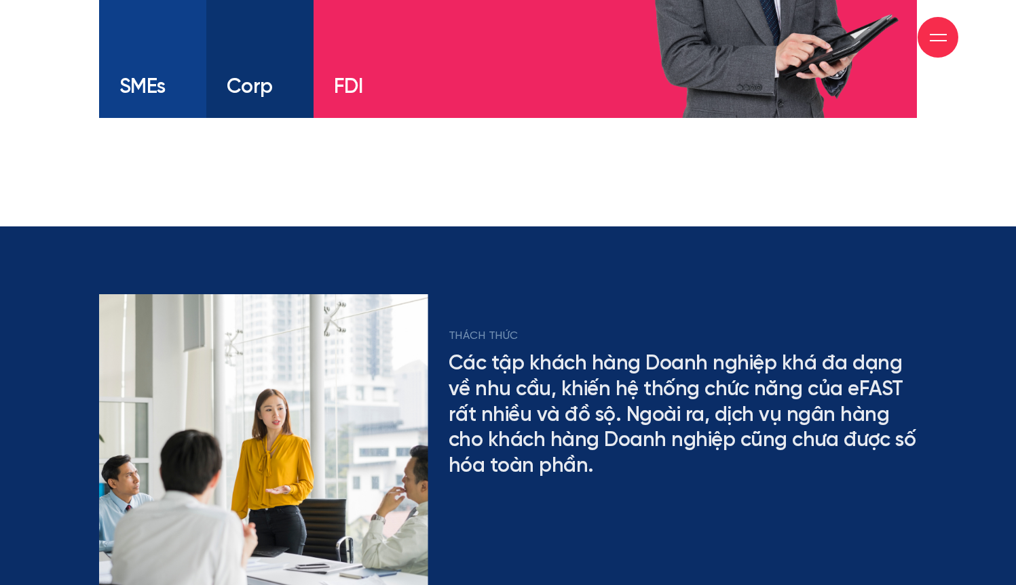
scroll to position [2708, 0]
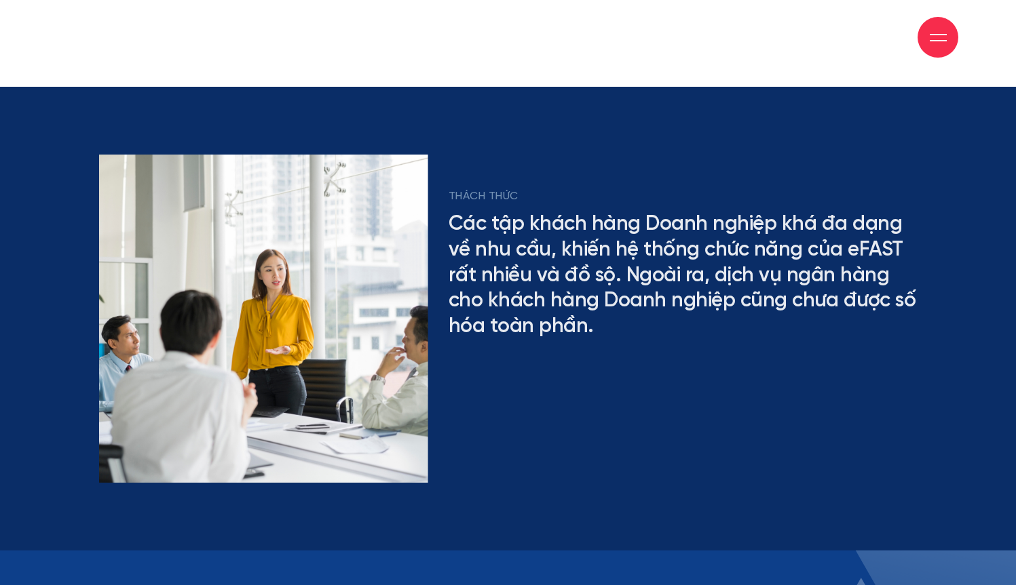
click at [796, 287] on h2 "Các tập khách hàng Doanh nghiệp khá đa dạng về nhu cầu, khiến hệ thống chức năn…" at bounding box center [682, 276] width 468 height 128
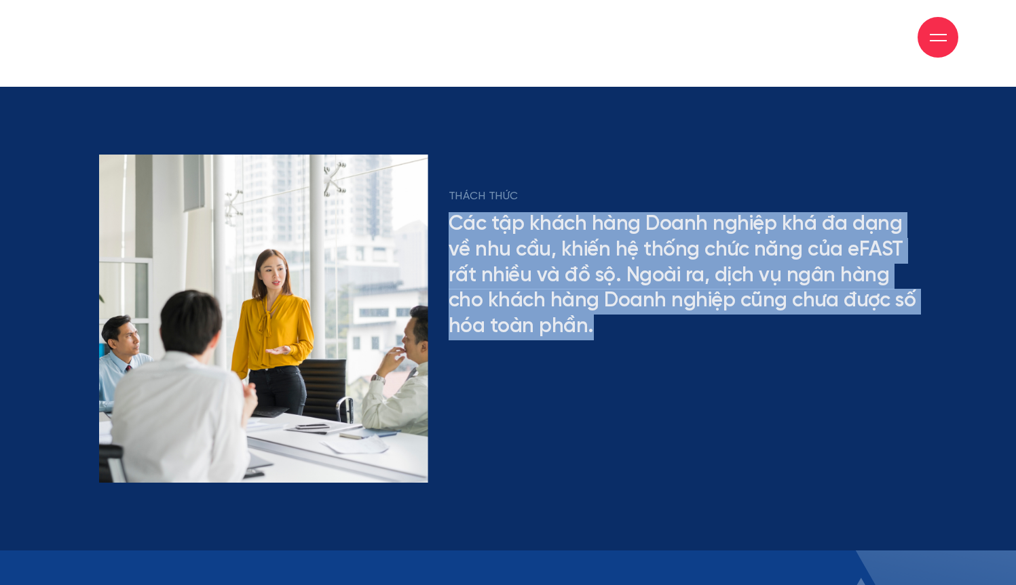
click at [796, 287] on h2 "Các tập khách hàng Doanh nghiệp khá đa dạng về nhu cầu, khiến hệ thống chức năn…" at bounding box center [682, 276] width 468 height 128
click at [826, 262] on h2 "Các tập khách hàng Doanh nghiệp khá đa dạng về nhu cầu, khiến hệ thống chức năn…" at bounding box center [682, 276] width 468 height 128
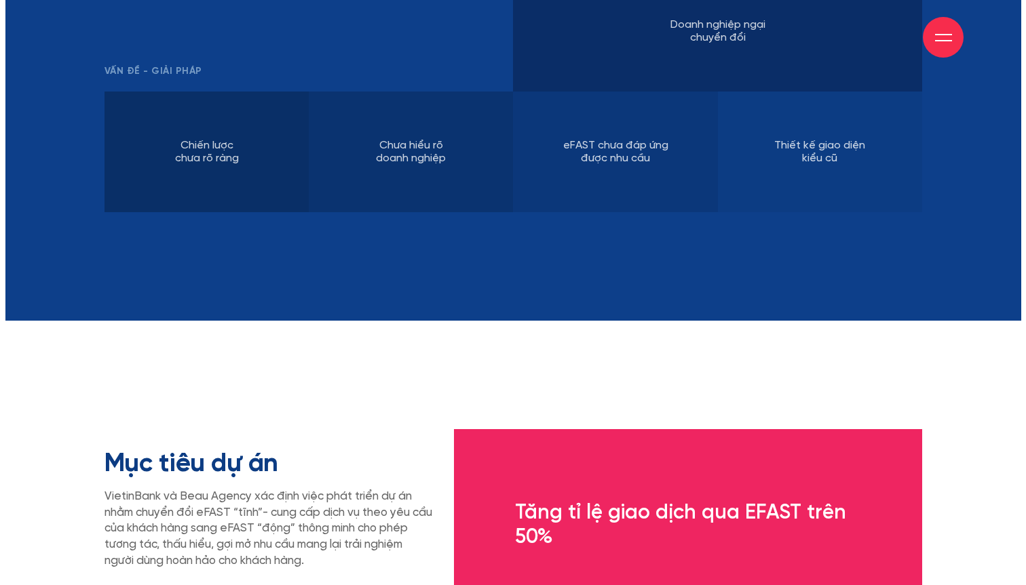
scroll to position [3696, 0]
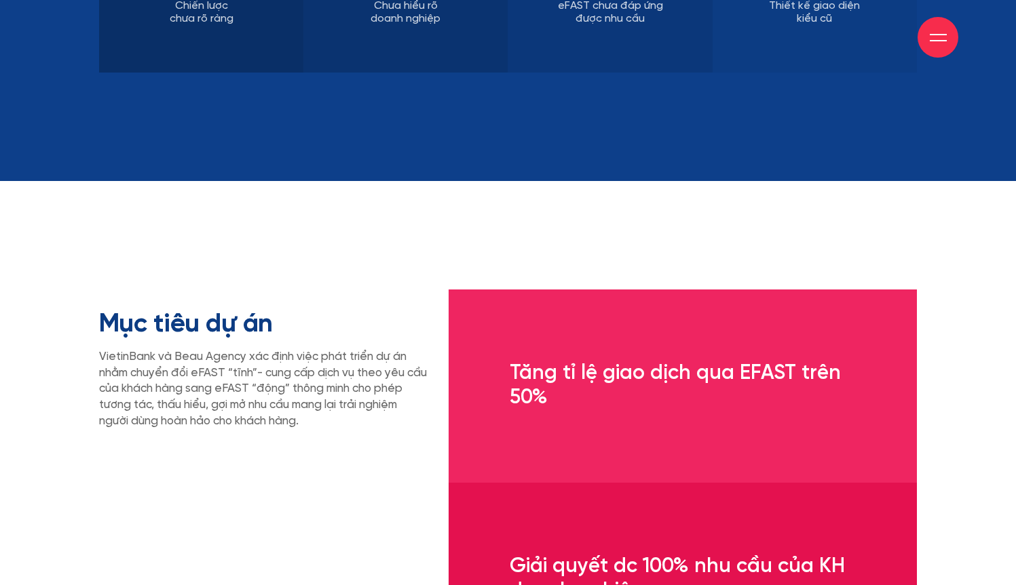
click at [949, 38] on div at bounding box center [937, 37] width 41 height 41
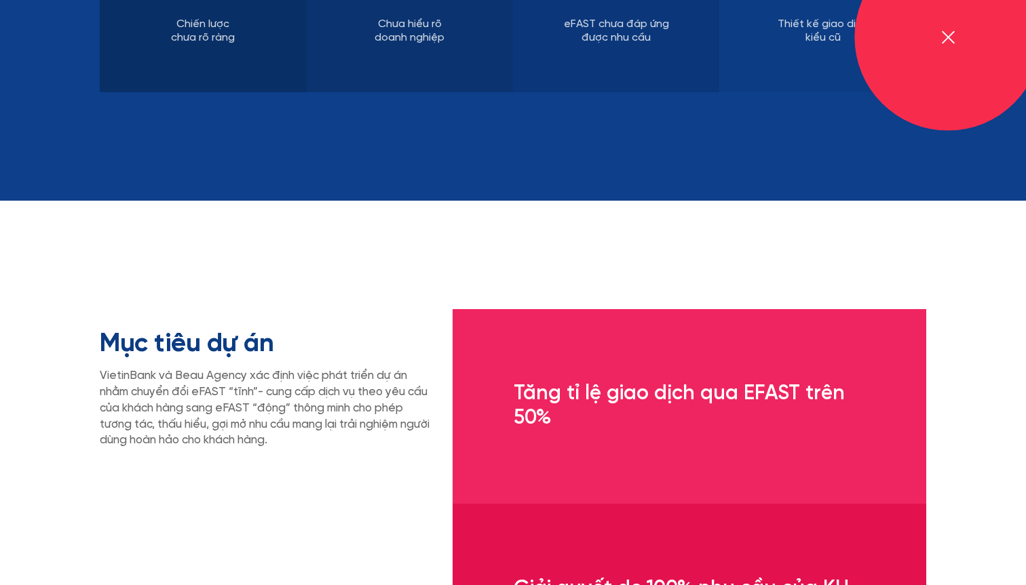
click at [947, 39] on div at bounding box center [948, 37] width 17 height 17
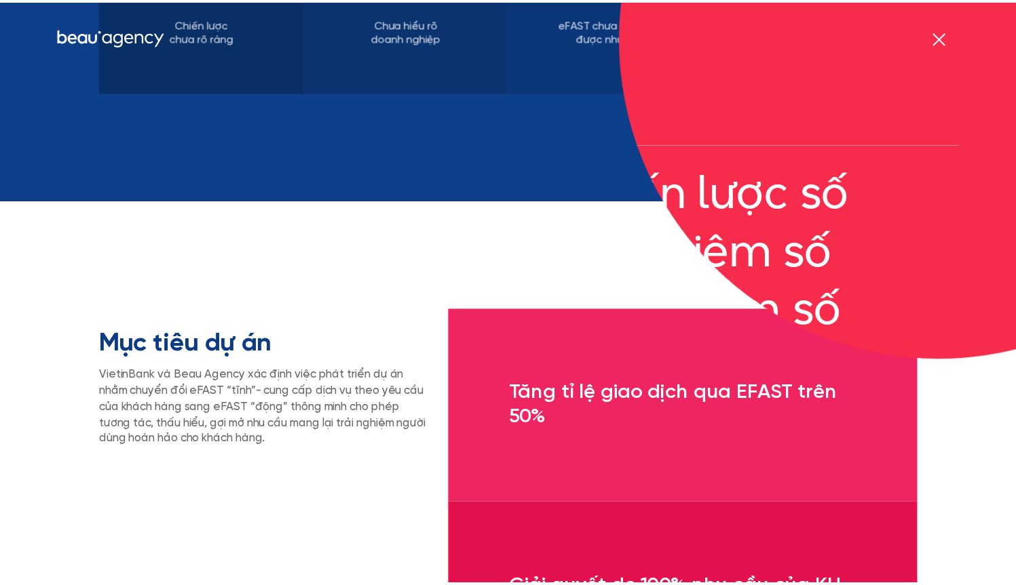
scroll to position [3677, 0]
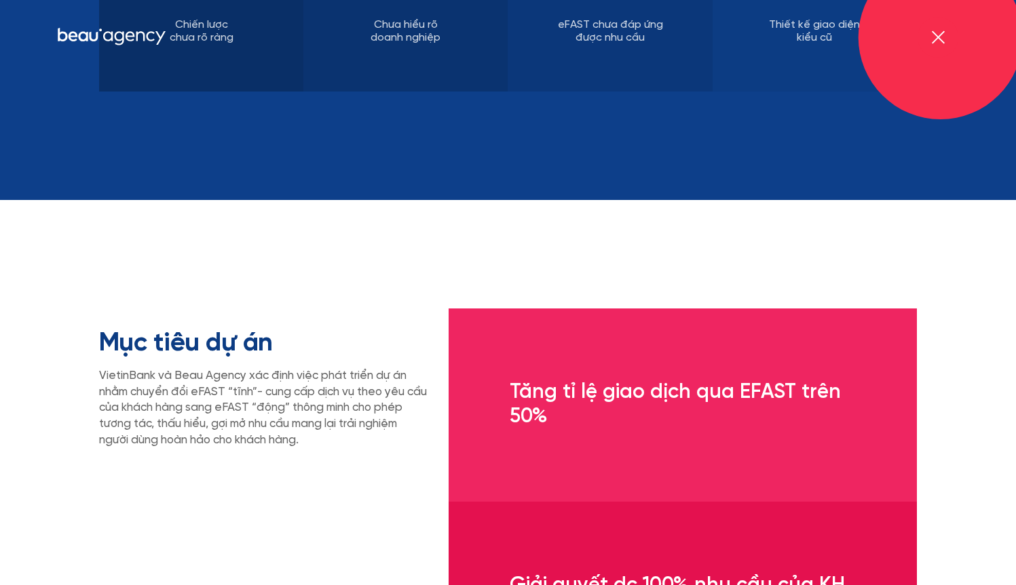
click at [947, 39] on div at bounding box center [937, 37] width 41 height 41
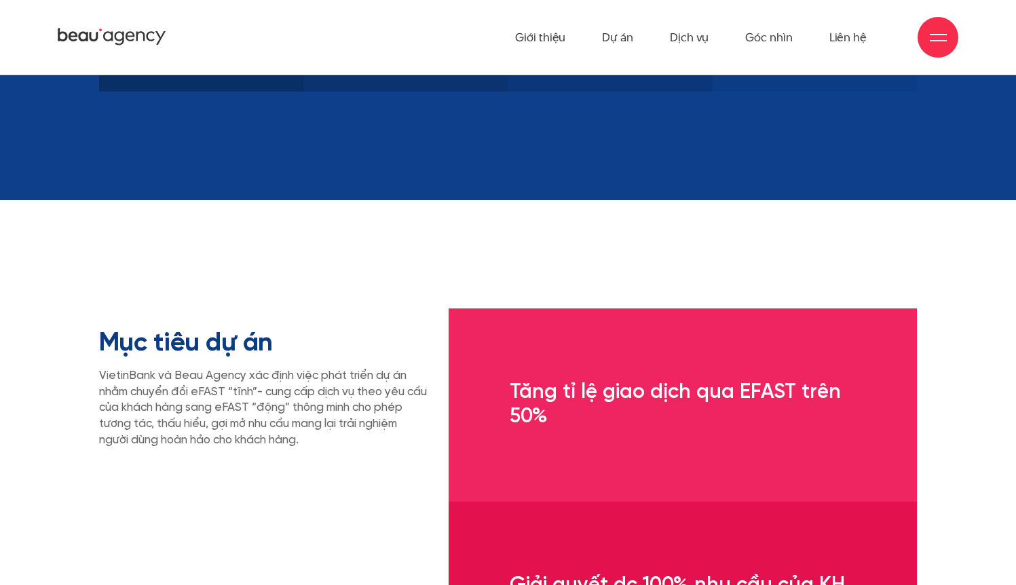
click at [947, 39] on div at bounding box center [937, 37] width 41 height 41
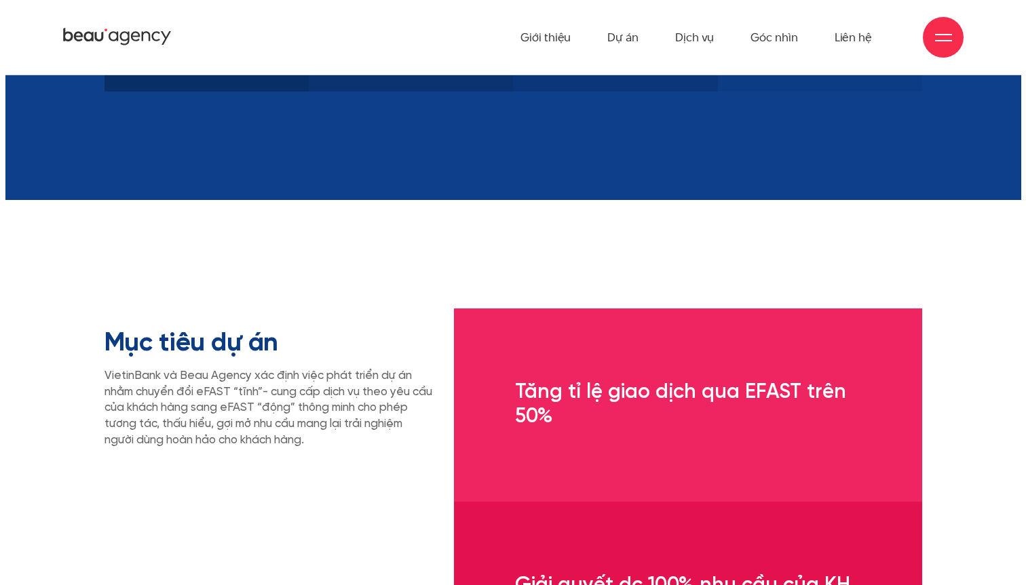
scroll to position [3696, 0]
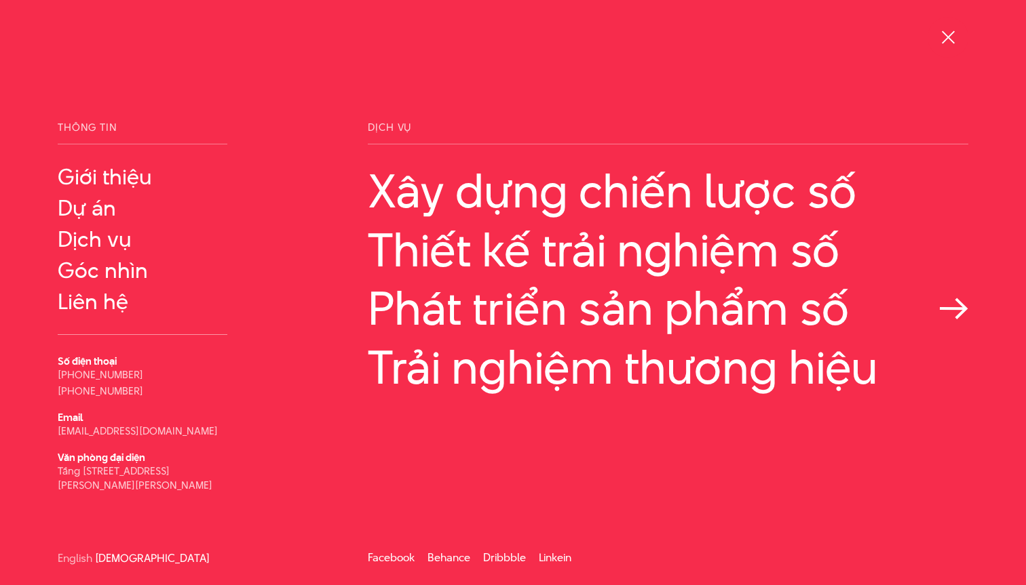
click at [546, 314] on link "Phát triển sản phẩm số" at bounding box center [668, 308] width 600 height 52
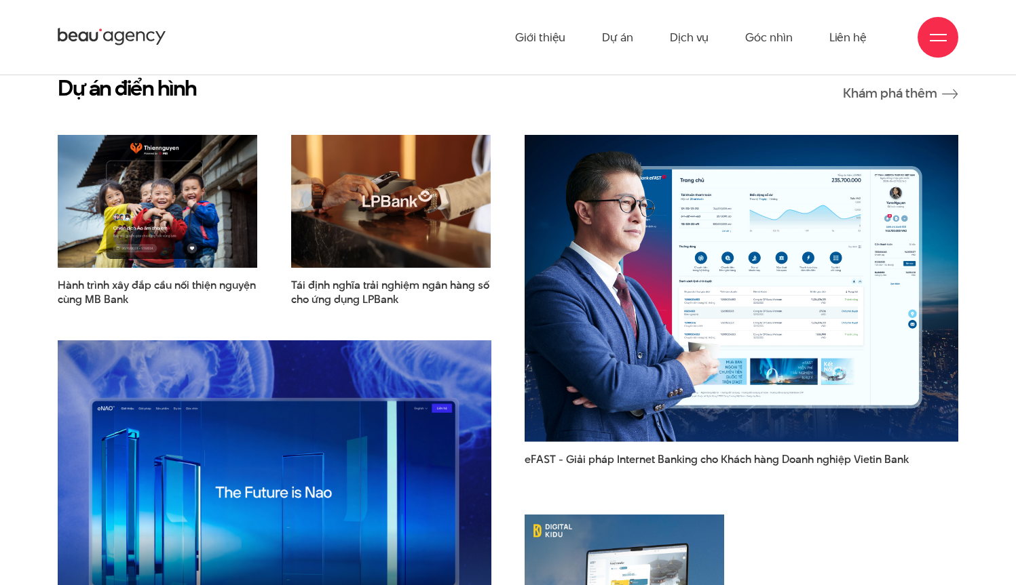
scroll to position [3315, 0]
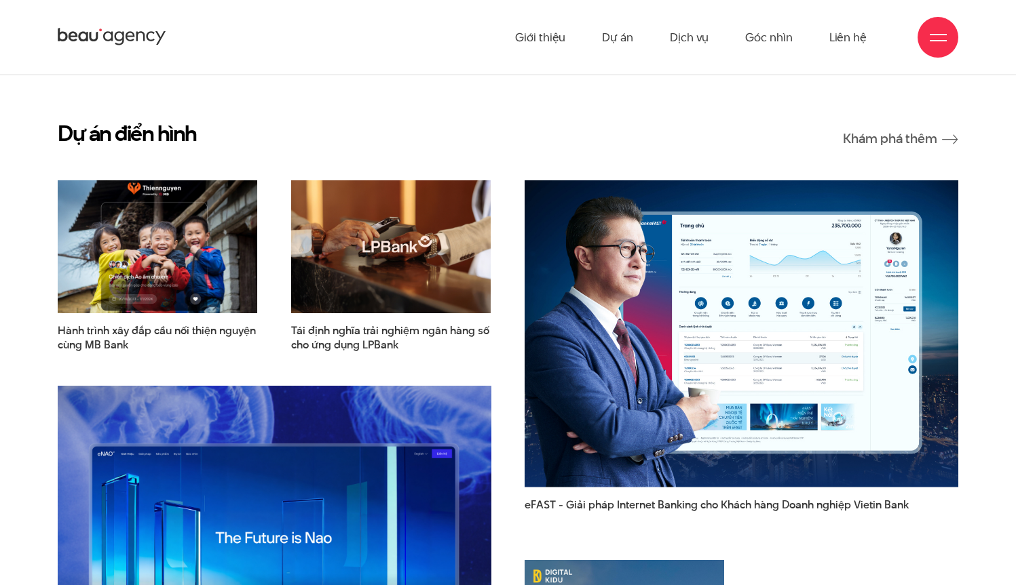
click at [219, 261] on img at bounding box center [157, 247] width 220 height 147
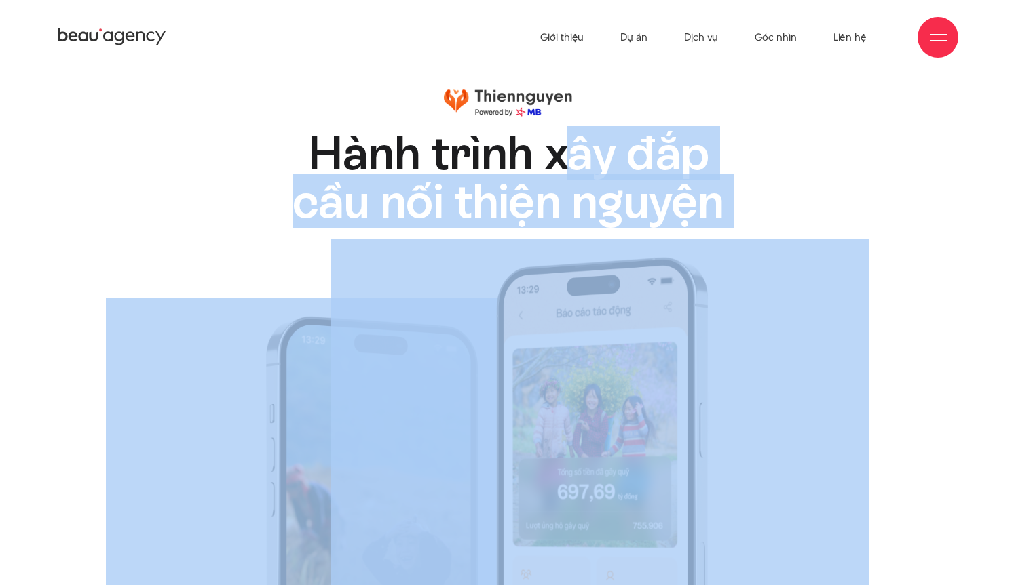
drag, startPoint x: 569, startPoint y: 149, endPoint x: 698, endPoint y: 197, distance: 138.5
click at [695, 197] on div "Hành trình xây đắp cầu nối thiện nguyện Hành trình xây đắp cầu nối thiện nguyện" at bounding box center [508, 487] width 1016 height 796
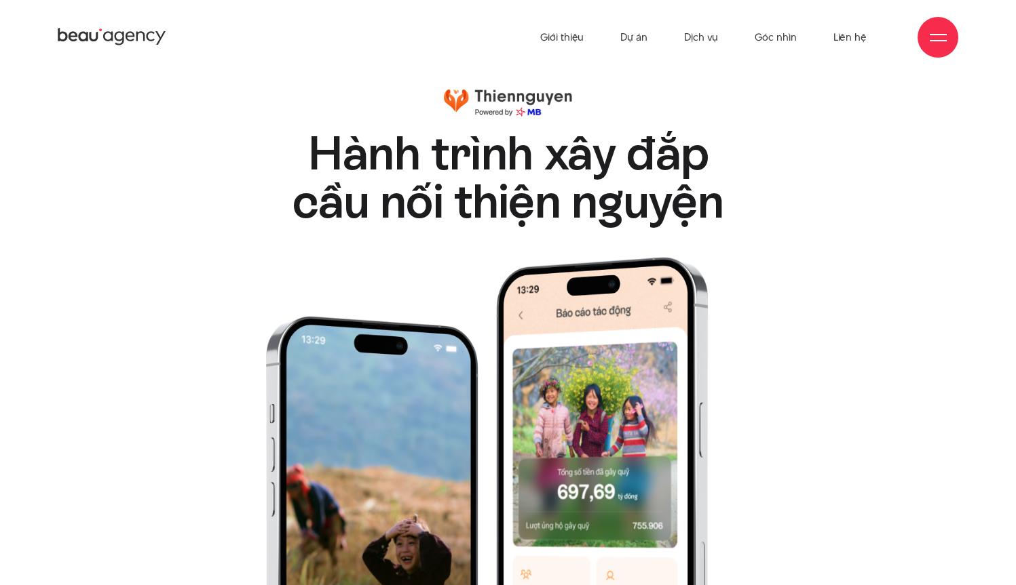
drag, startPoint x: 698, startPoint y: 197, endPoint x: 718, endPoint y: 201, distance: 20.1
click at [699, 197] on div at bounding box center [600, 454] width 539 height 538
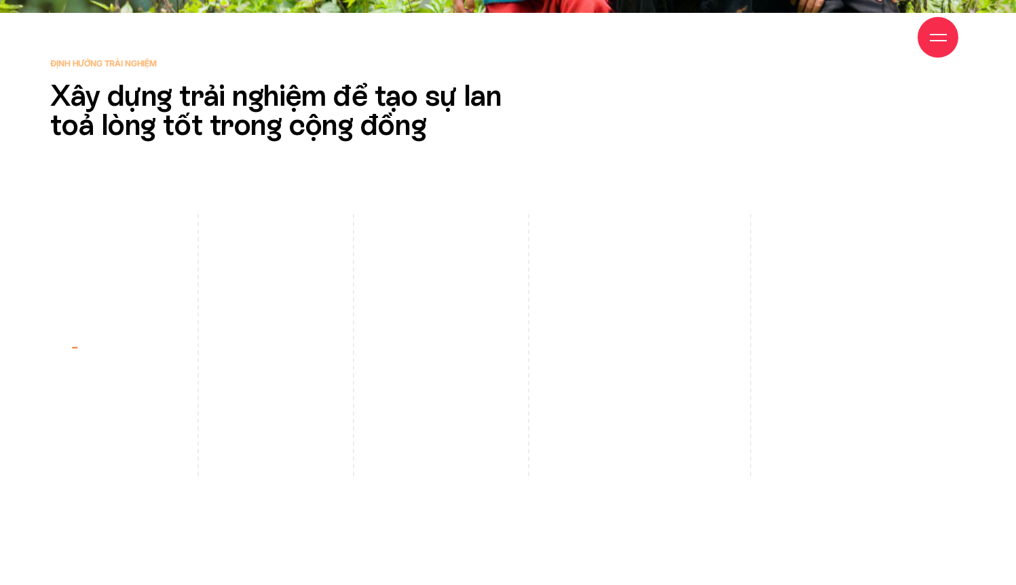
scroll to position [3170, 0]
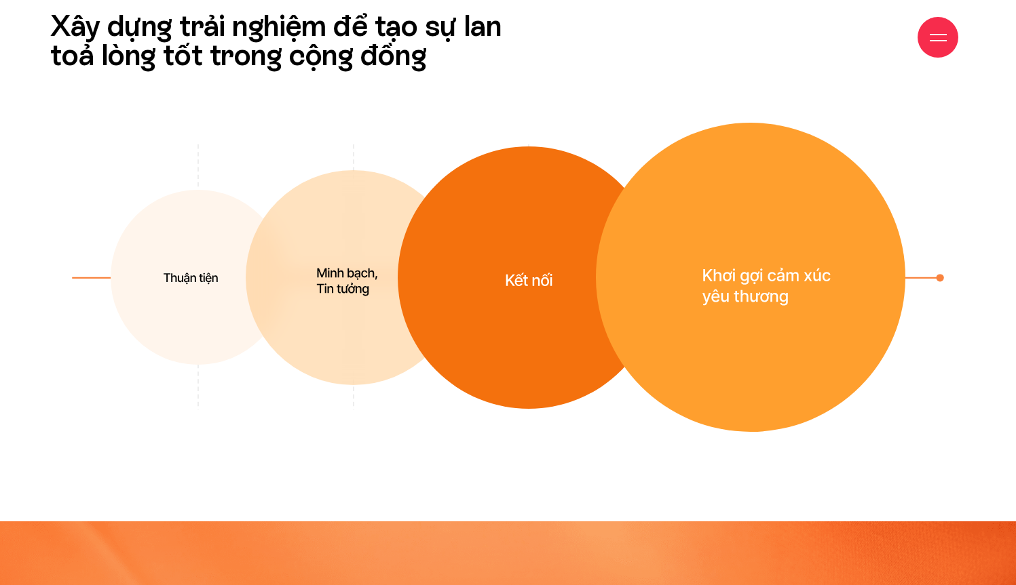
click at [979, 246] on div at bounding box center [508, 277] width 968 height 309
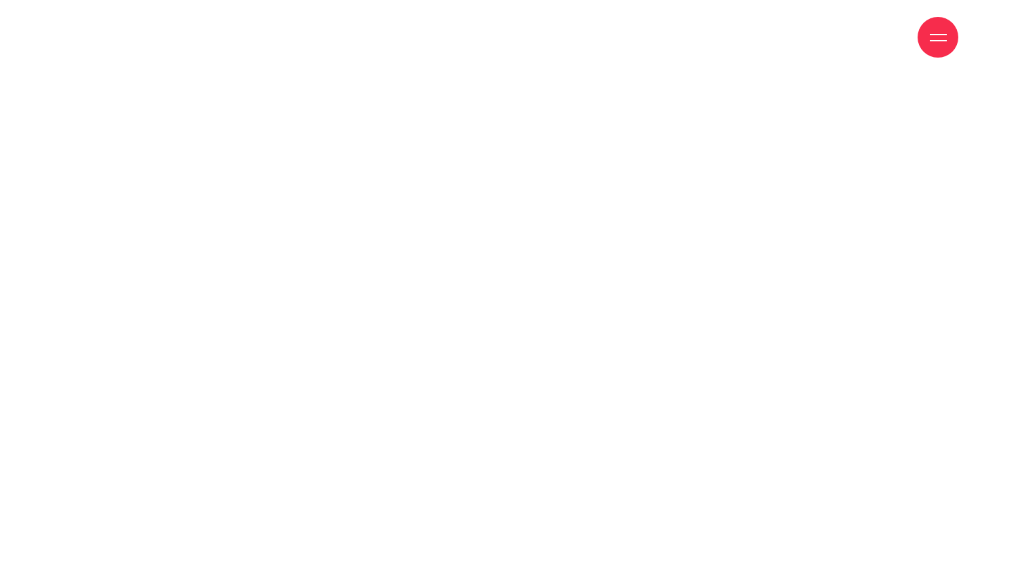
scroll to position [15205, 0]
